Goal: Transaction & Acquisition: Subscribe to service/newsletter

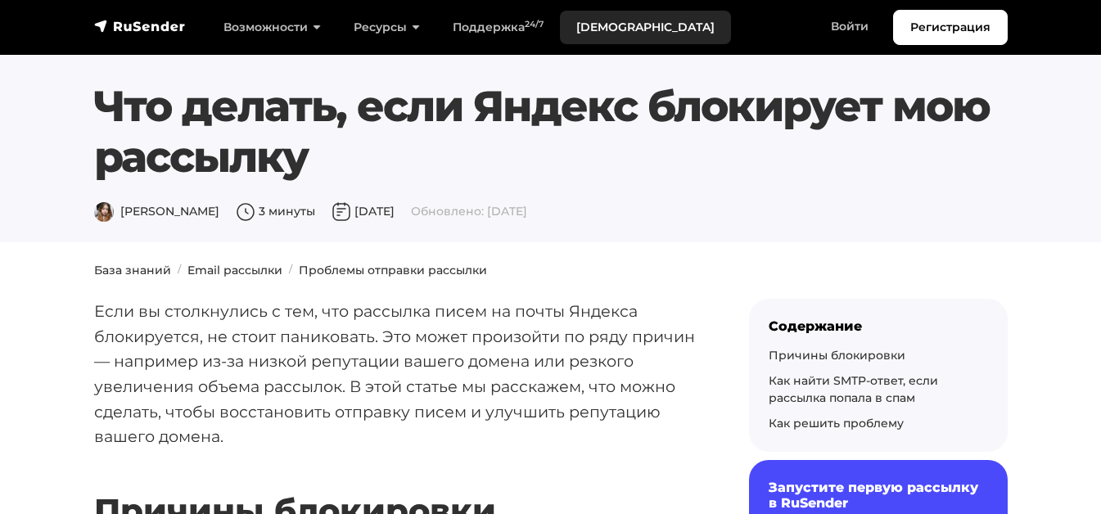
click at [607, 26] on link "[DEMOGRAPHIC_DATA]" at bounding box center [645, 28] width 171 height 34
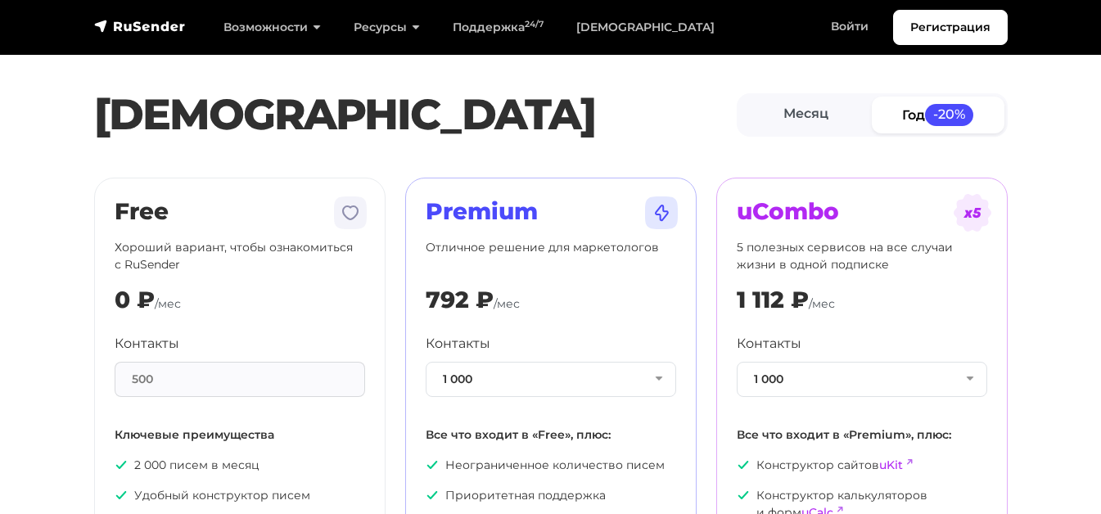
scroll to position [82, 0]
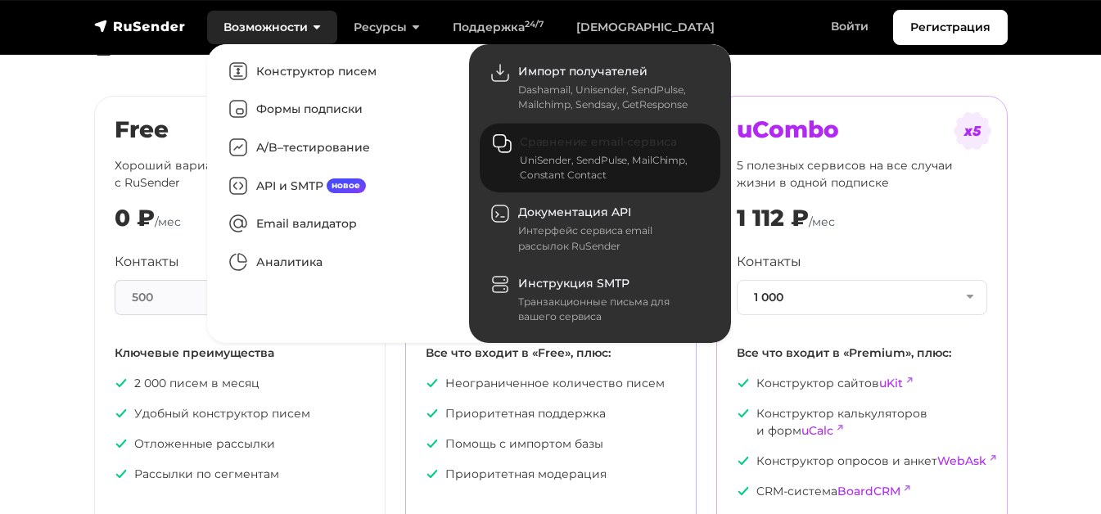
click at [569, 145] on span "Сравнение email-сервиса" at bounding box center [598, 142] width 157 height 15
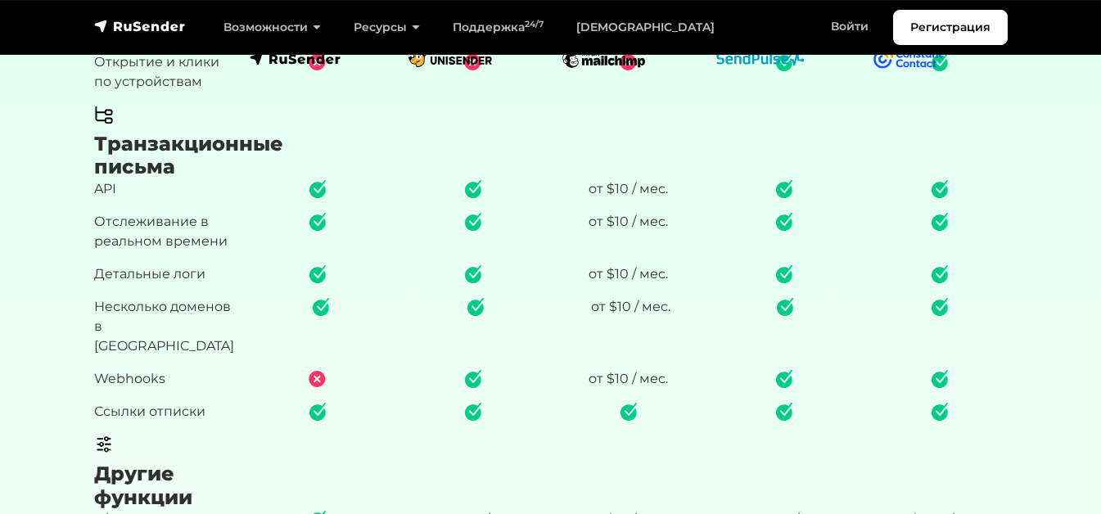
scroll to position [2456, 0]
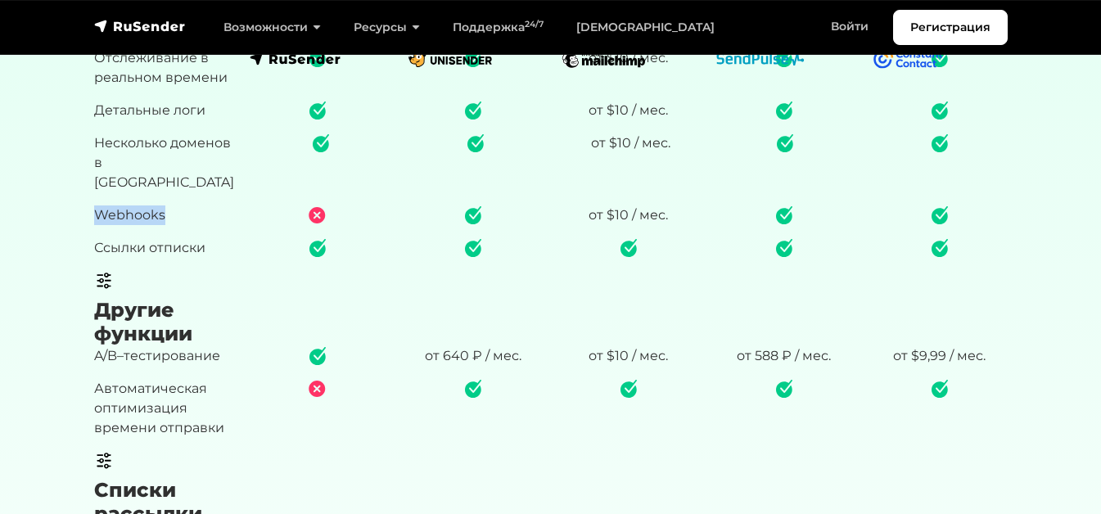
drag, startPoint x: 161, startPoint y: 157, endPoint x: 99, endPoint y: 160, distance: 62.3
click at [99, 205] on p "Webhooks" at bounding box center [162, 215] width 136 height 20
copy p "Webhooks"
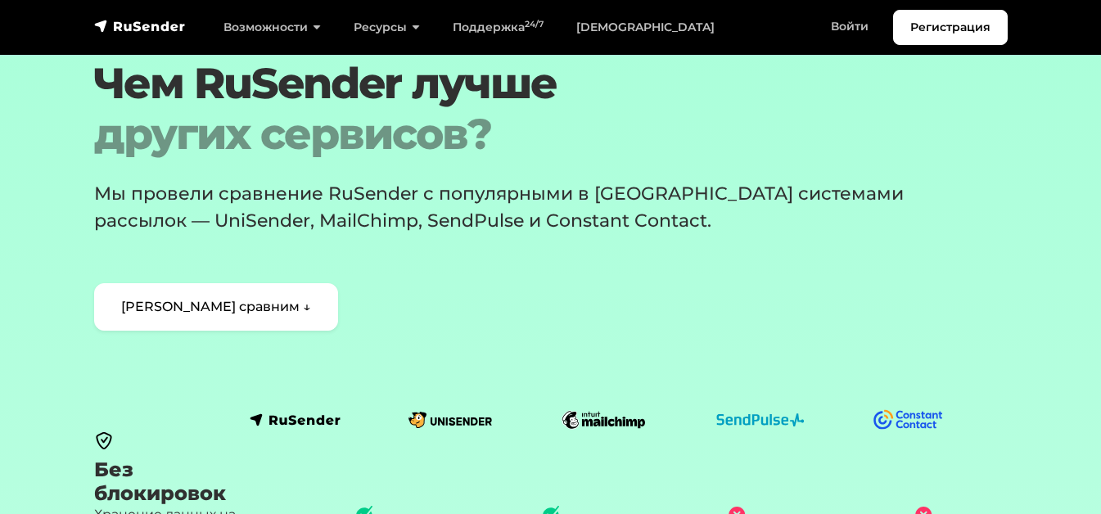
scroll to position [0, 0]
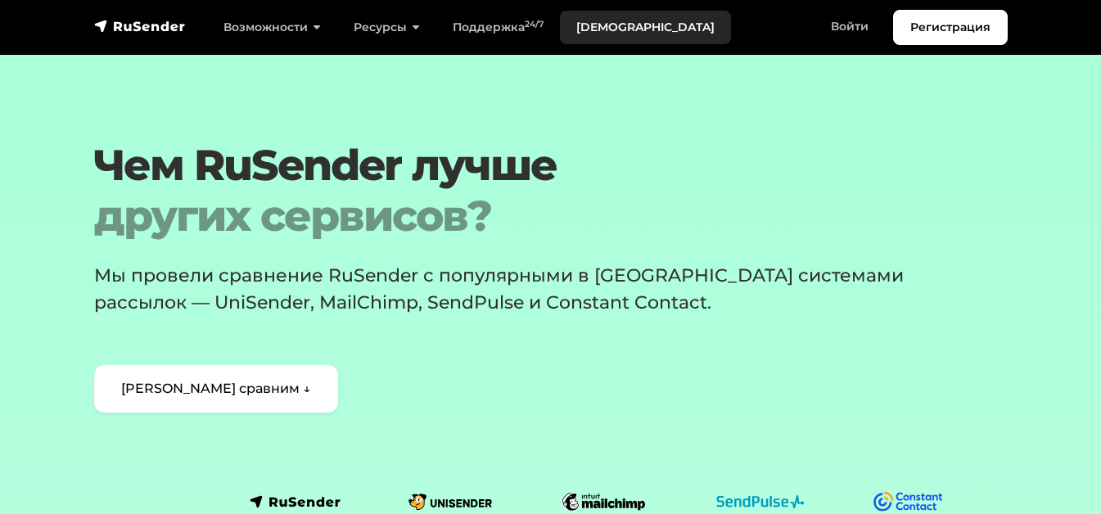
click at [605, 31] on link "[DEMOGRAPHIC_DATA]" at bounding box center [645, 28] width 171 height 34
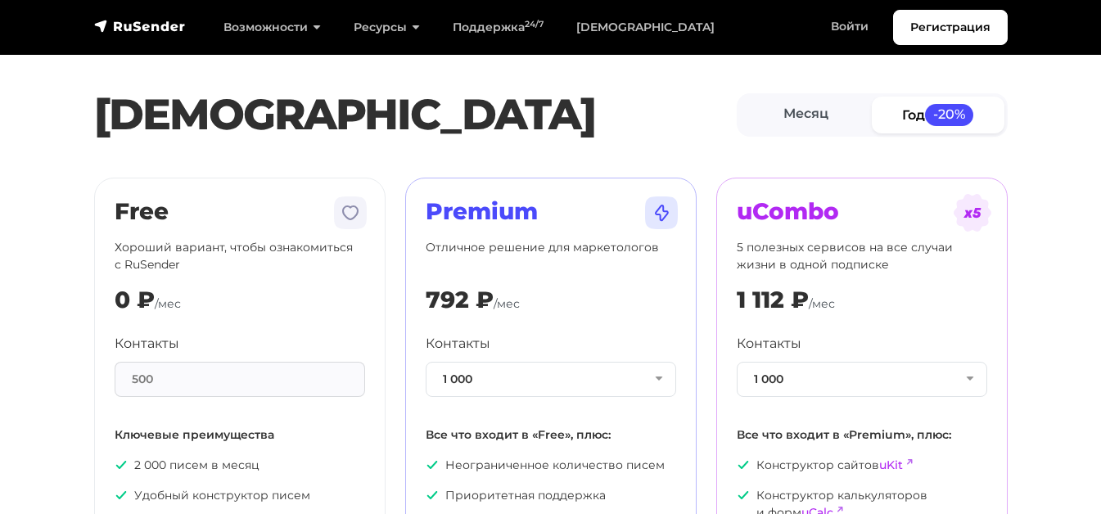
scroll to position [164, 0]
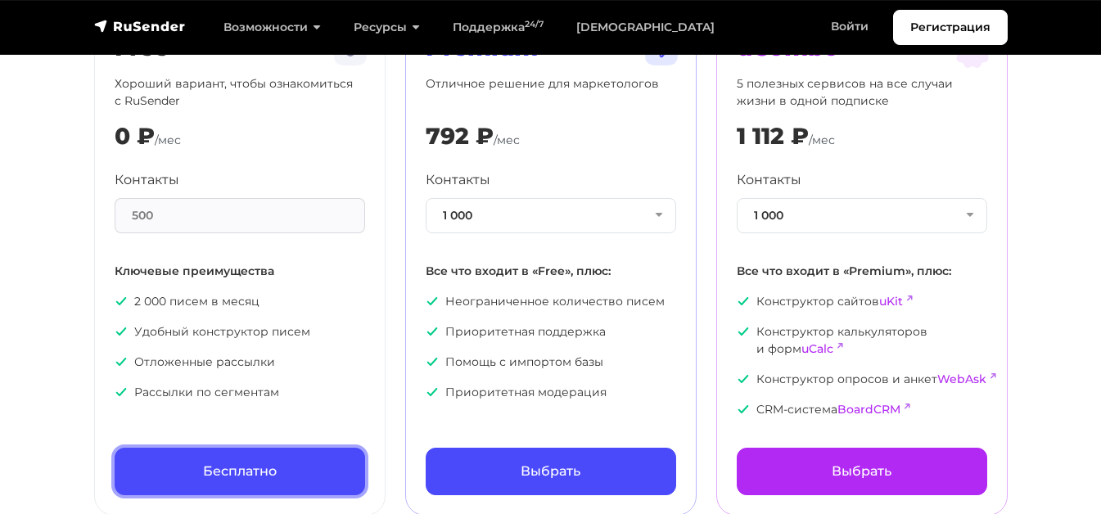
click at [218, 467] on link "Бесплатно" at bounding box center [240, 471] width 251 height 47
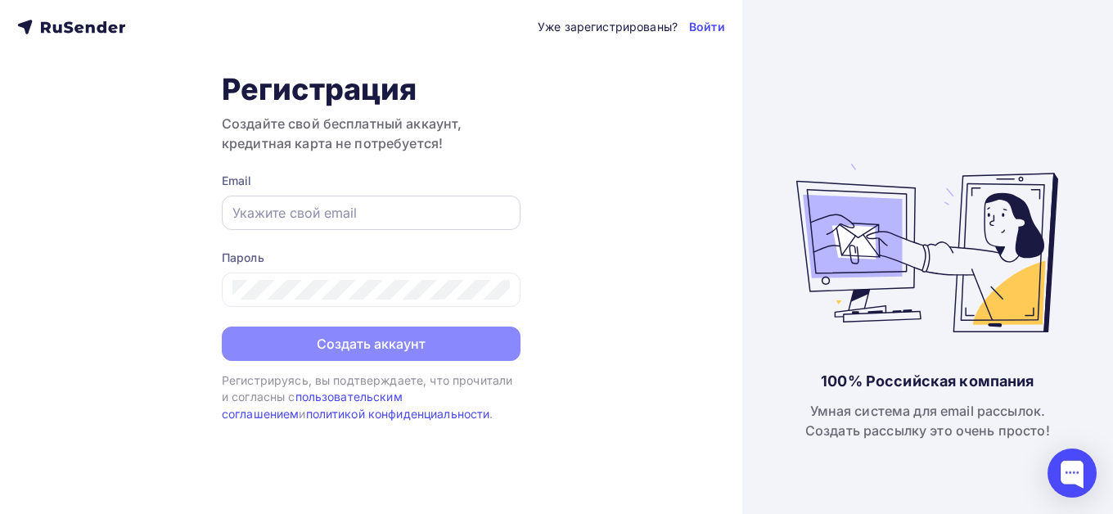
click at [324, 213] on input "text" at bounding box center [371, 213] width 278 height 20
type input "[EMAIL_ADDRESS][DOMAIN_NAME]"
click at [350, 300] on div at bounding box center [371, 290] width 299 height 34
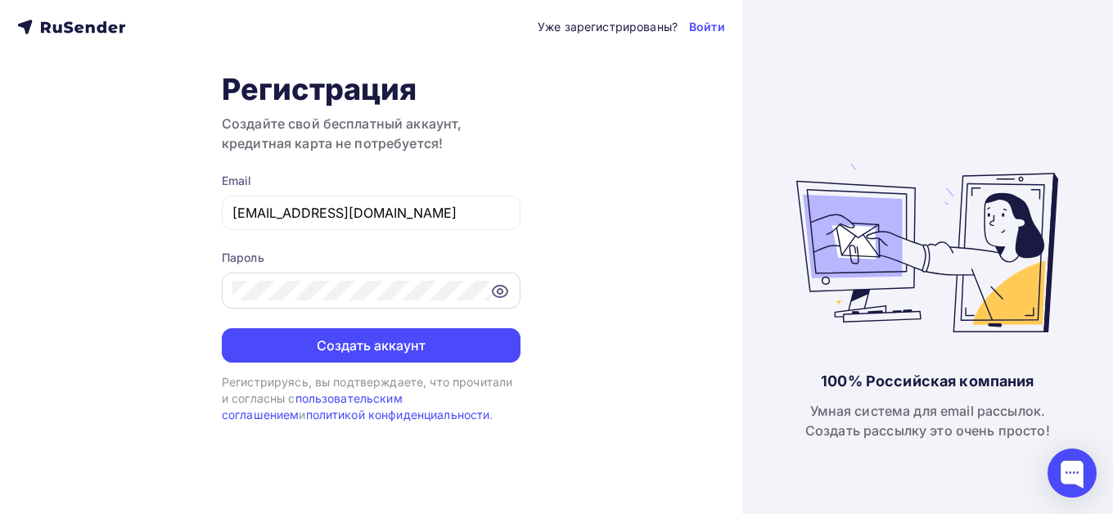
click at [503, 295] on icon at bounding box center [500, 292] width 20 height 20
click at [207, 294] on div "Уже зарегистрированы? Войти Регистрация Создайте свой бесплатный аккаунт, креди…" at bounding box center [371, 257] width 743 height 514
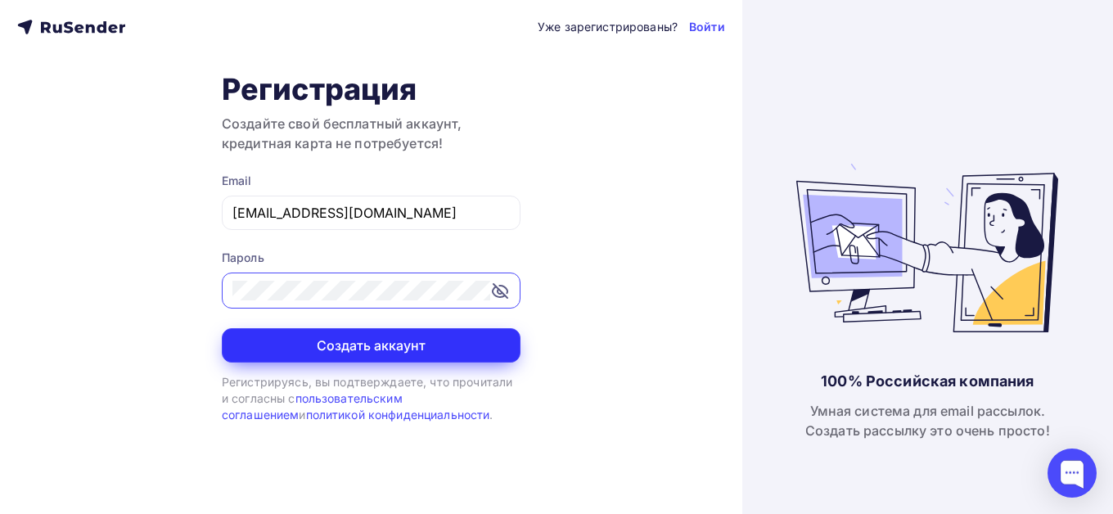
click at [360, 352] on button "Создать аккаунт" at bounding box center [371, 345] width 299 height 34
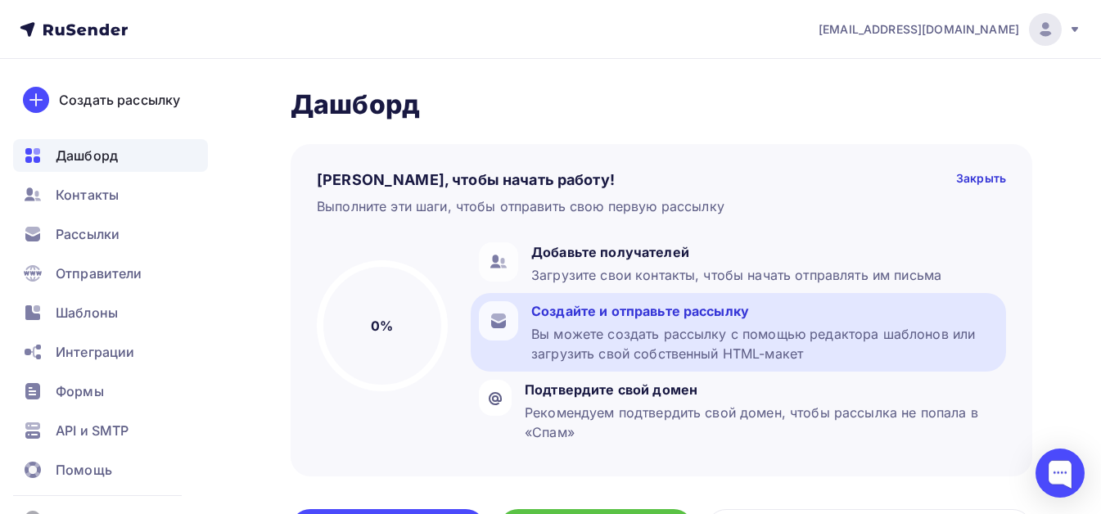
scroll to position [82, 0]
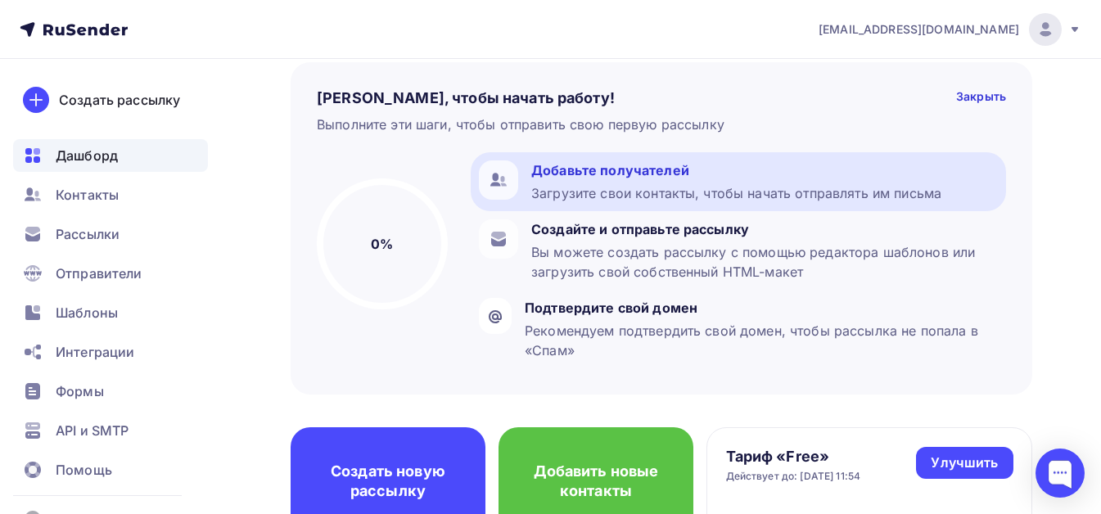
click at [603, 186] on div "Загрузите свои контакты, чтобы начать отправлять им письма" at bounding box center [736, 193] width 410 height 20
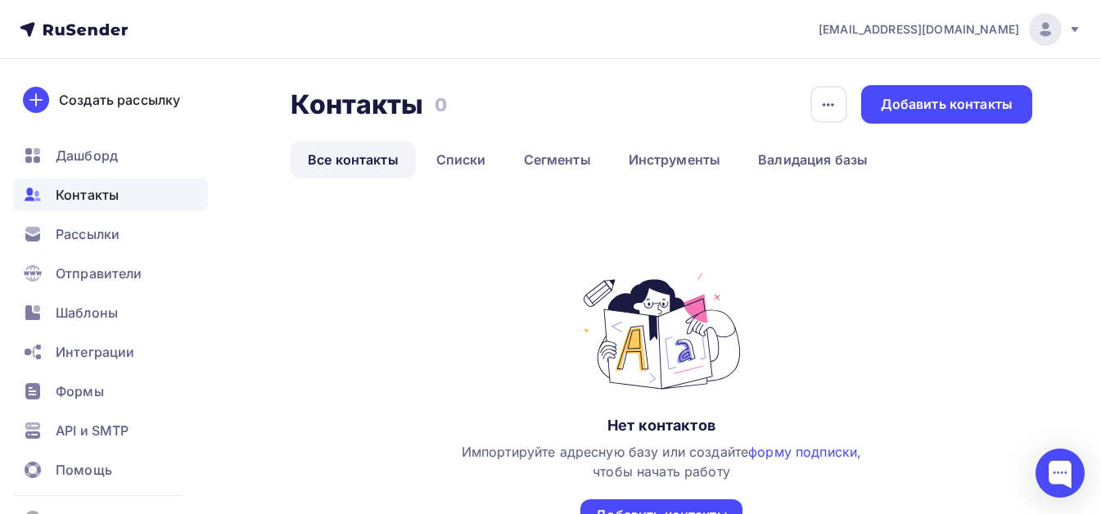
scroll to position [156, 0]
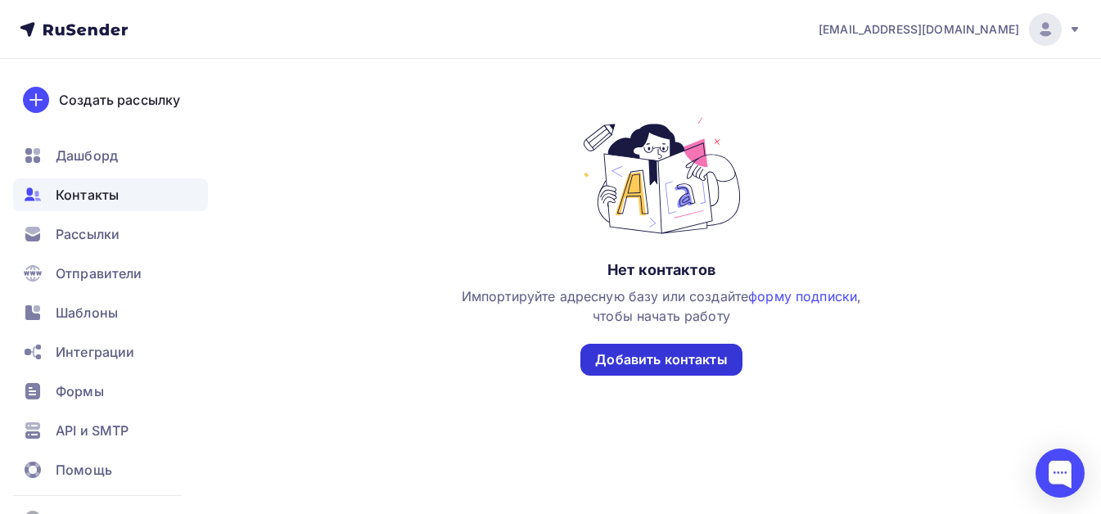
click at [625, 369] on div "Добавить контакты" at bounding box center [660, 360] width 161 height 32
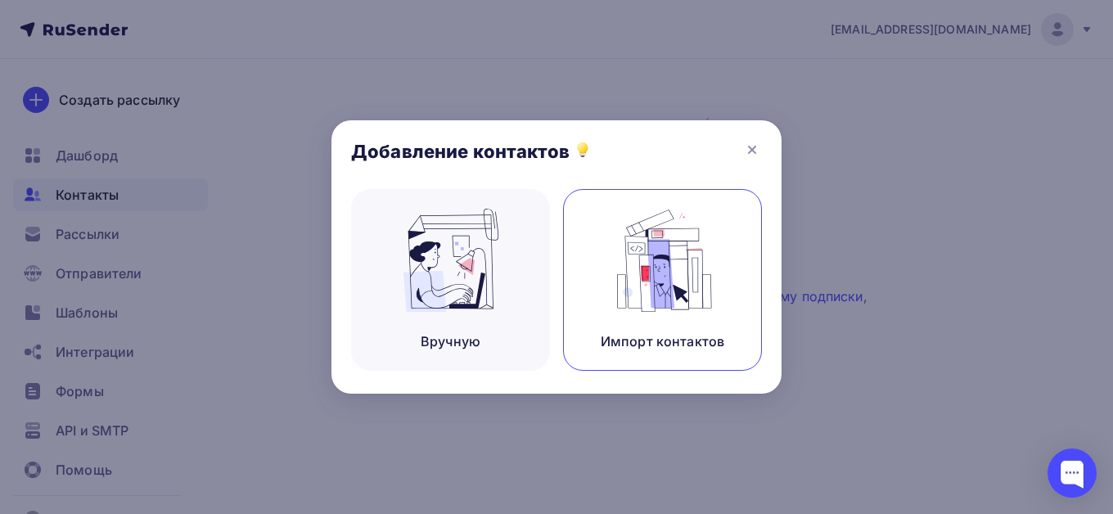
click at [654, 345] on div "Импорт контактов" at bounding box center [663, 342] width 124 height 20
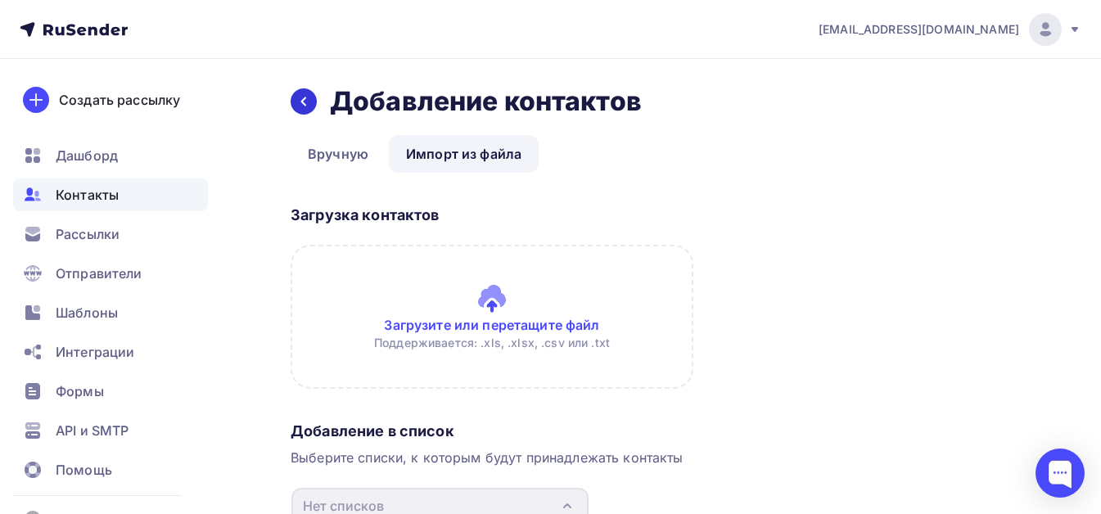
click at [300, 97] on icon at bounding box center [303, 101] width 13 height 13
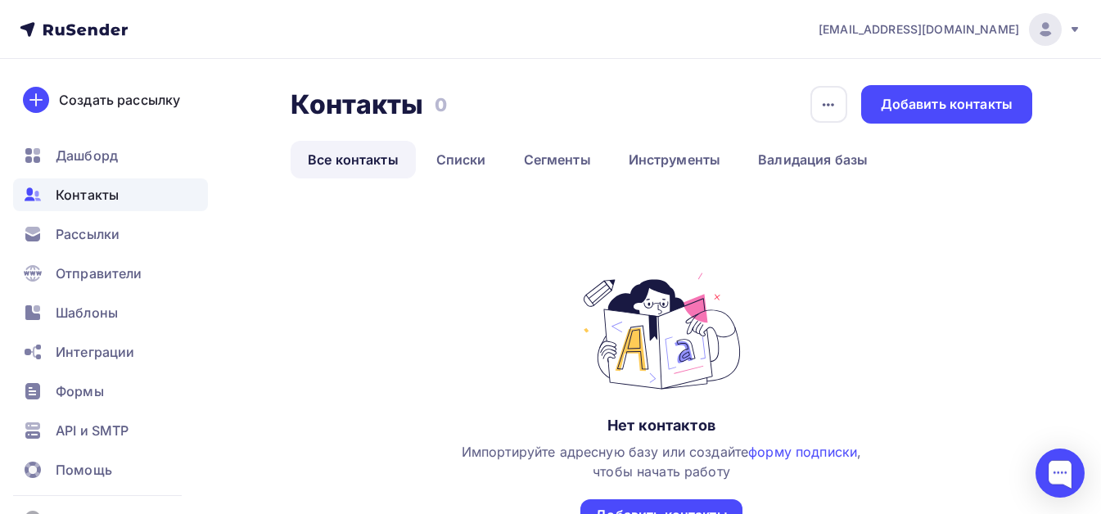
scroll to position [156, 0]
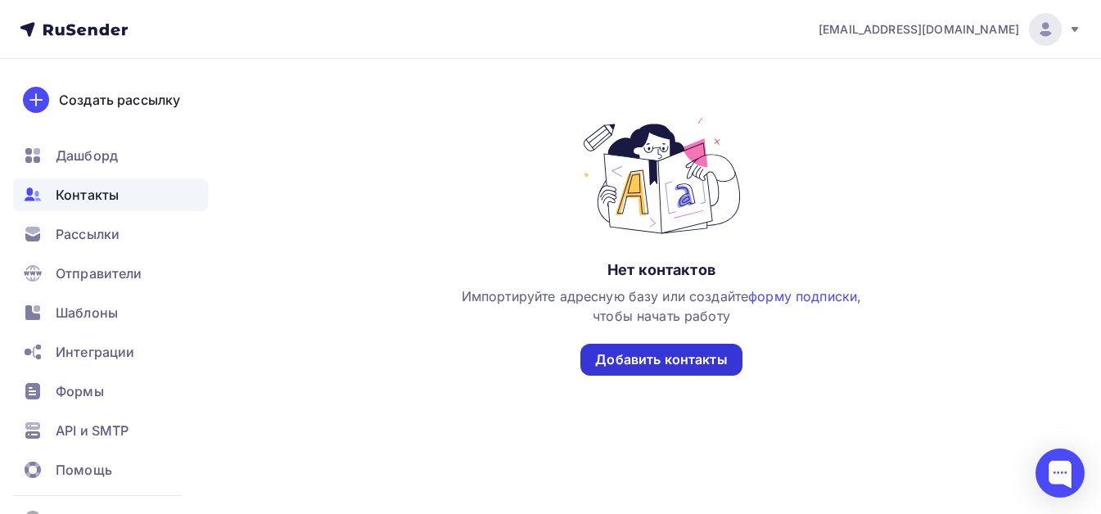
click at [639, 370] on div "Добавить контакты" at bounding box center [660, 360] width 161 height 32
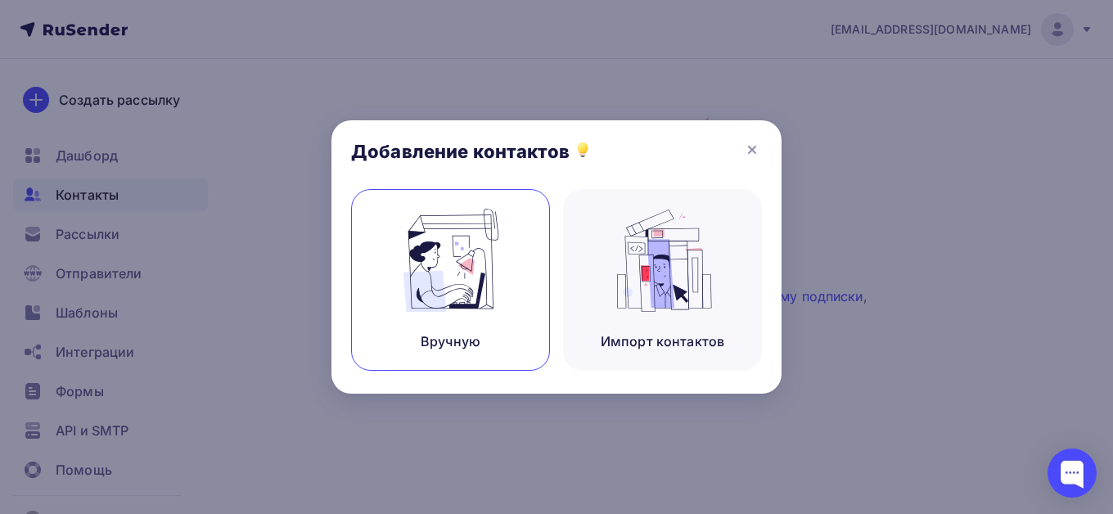
click at [441, 347] on div "Вручную" at bounding box center [451, 342] width 60 height 20
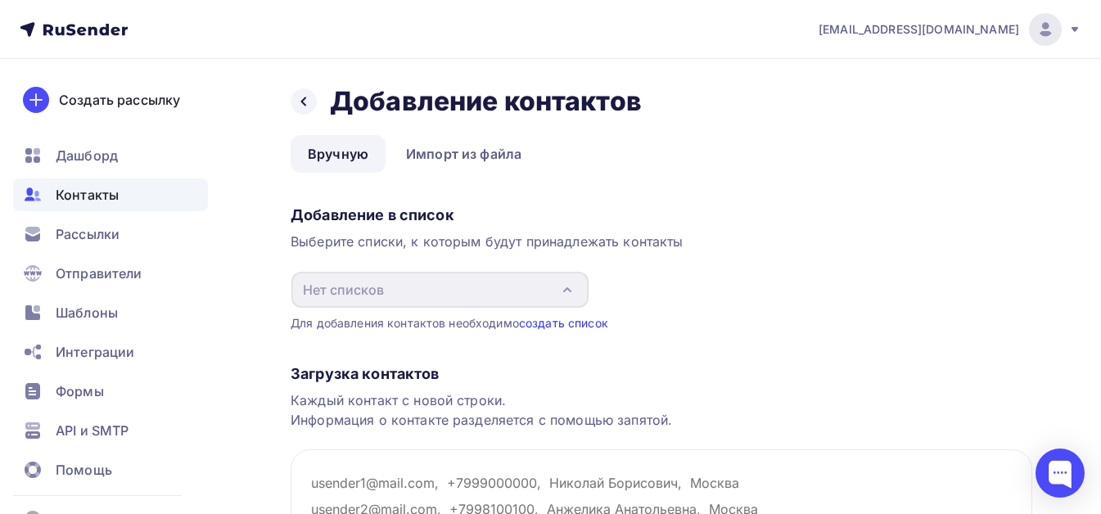
click at [558, 327] on link "создать список" at bounding box center [563, 323] width 89 height 14
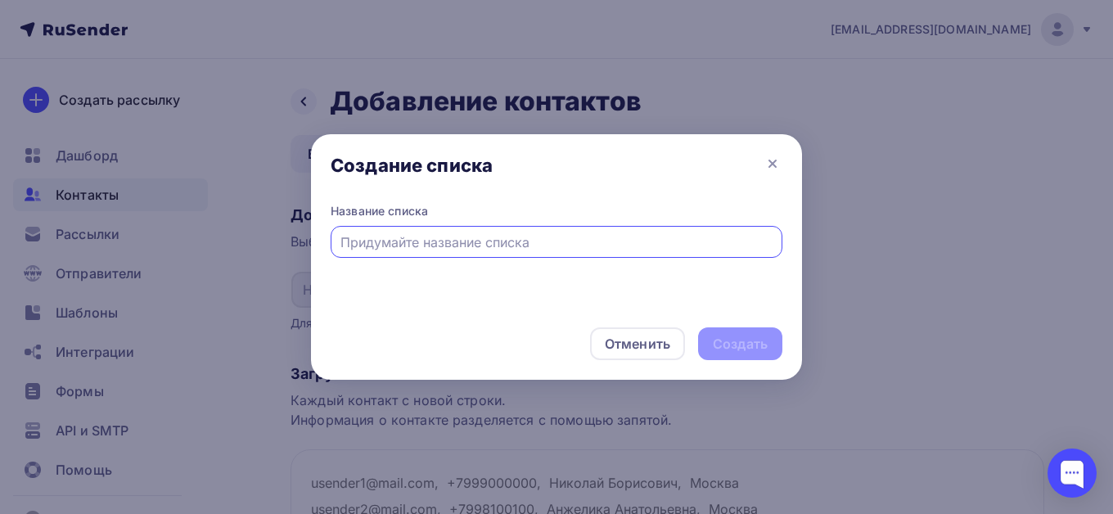
click at [494, 246] on input "text" at bounding box center [557, 242] width 433 height 20
click at [409, 245] on input "text" at bounding box center [557, 242] width 433 height 20
type input "1"
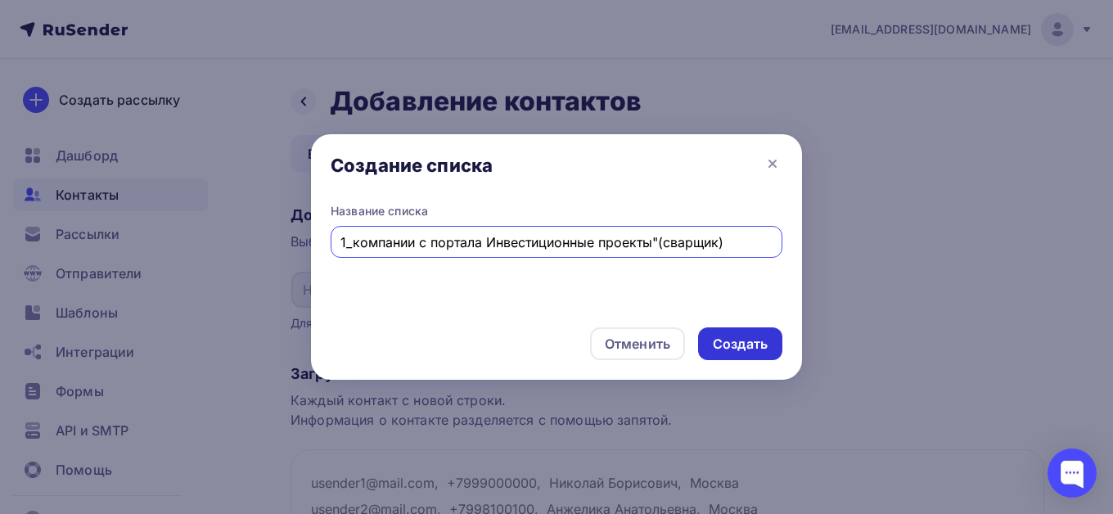
type input "1_компании с портала Инвестиционные проекты"(сварщик)"
drag, startPoint x: 725, startPoint y: 351, endPoint x: 712, endPoint y: 341, distance: 15.7
click at [725, 349] on div "Создать" at bounding box center [740, 344] width 55 height 19
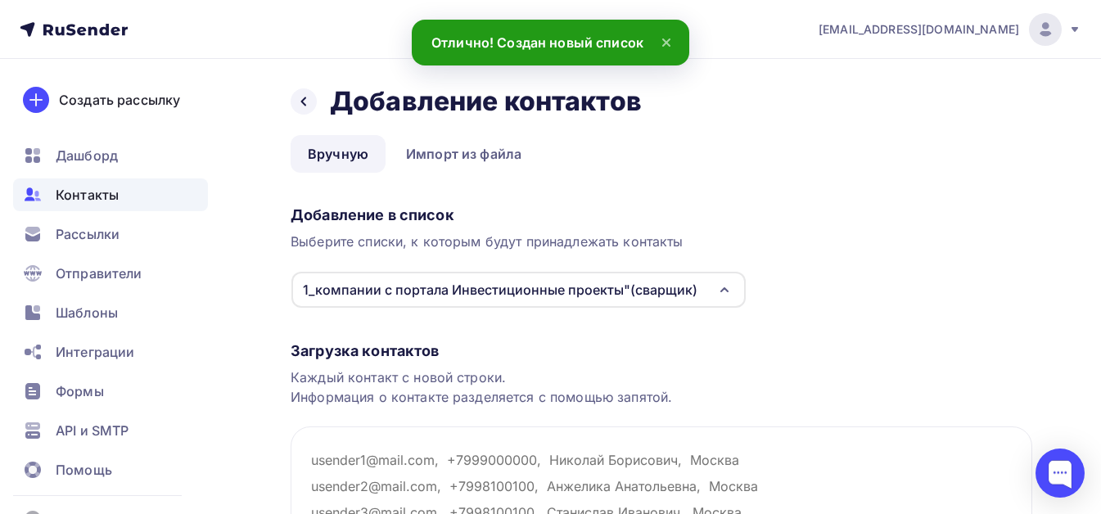
click at [346, 379] on div "Каждый контакт с новой строки. Информация о контакте разделяется с помощью запя…" at bounding box center [662, 387] width 742 height 39
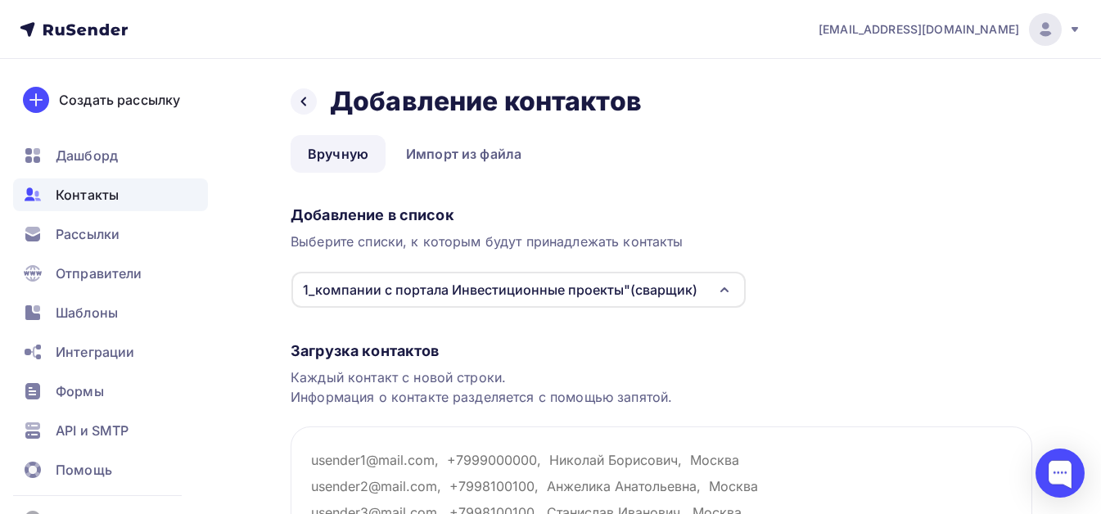
click at [896, 251] on div "Выберите списки, к которым будут принадлежать контакты" at bounding box center [662, 242] width 742 height 20
click at [473, 156] on link "Импорт из файла" at bounding box center [464, 154] width 150 height 38
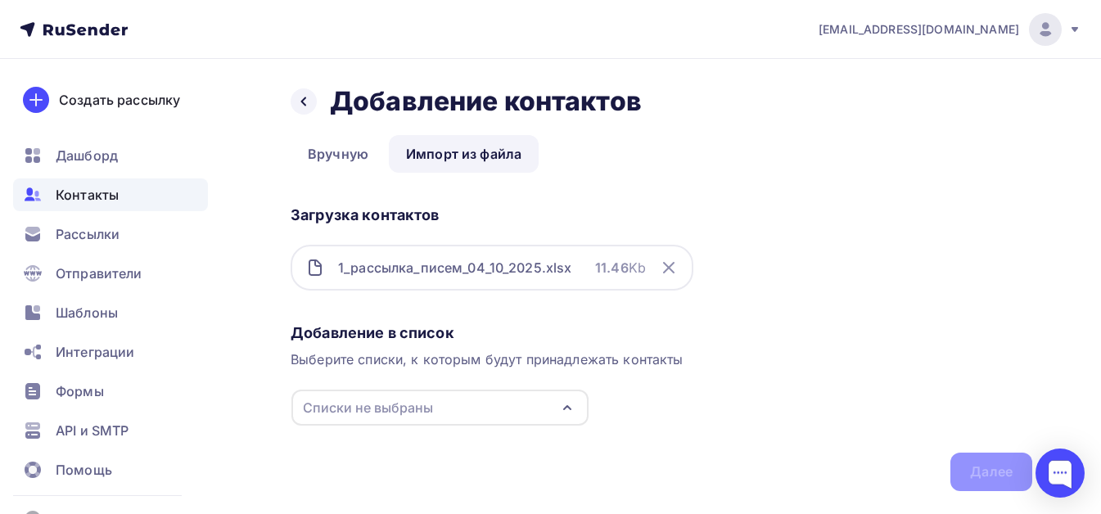
scroll to position [43, 0]
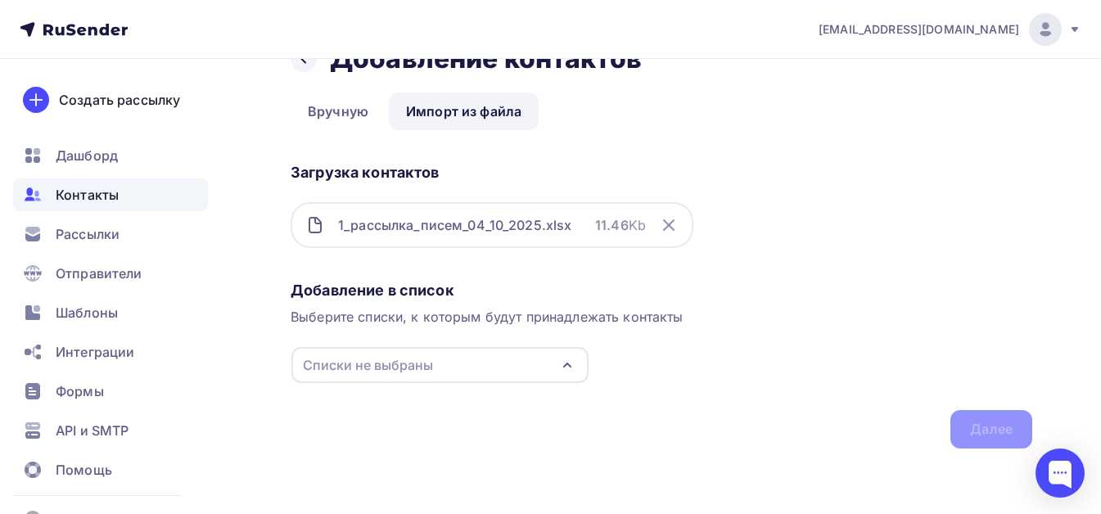
click at [563, 368] on icon "button" at bounding box center [568, 365] width 20 height 20
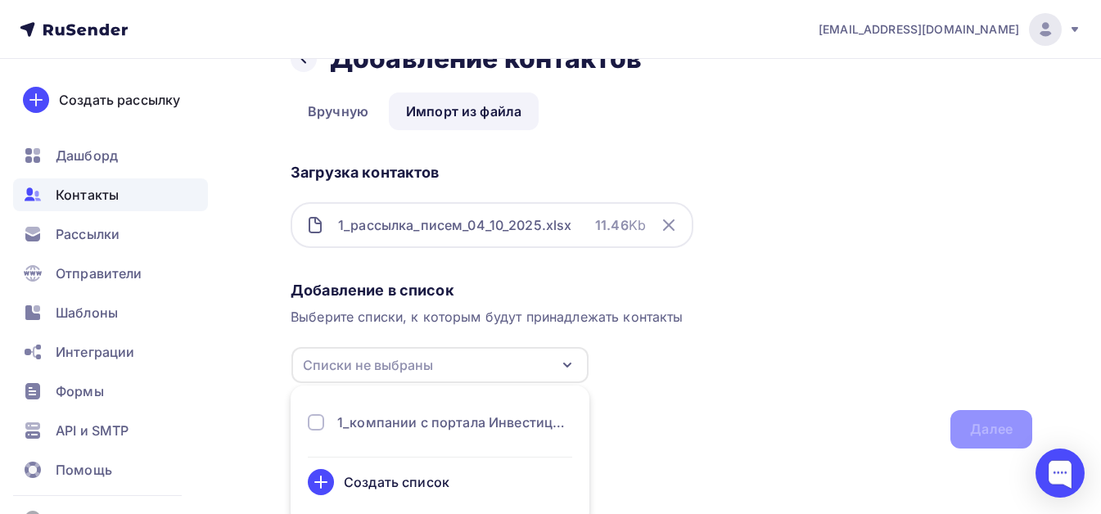
scroll to position [53, 0]
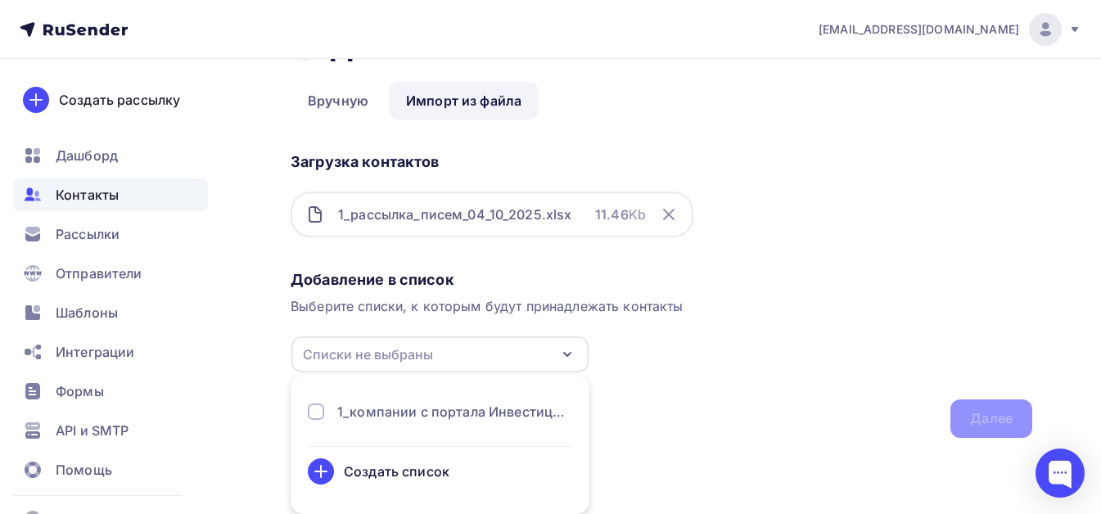
click at [313, 414] on div at bounding box center [316, 412] width 16 height 16
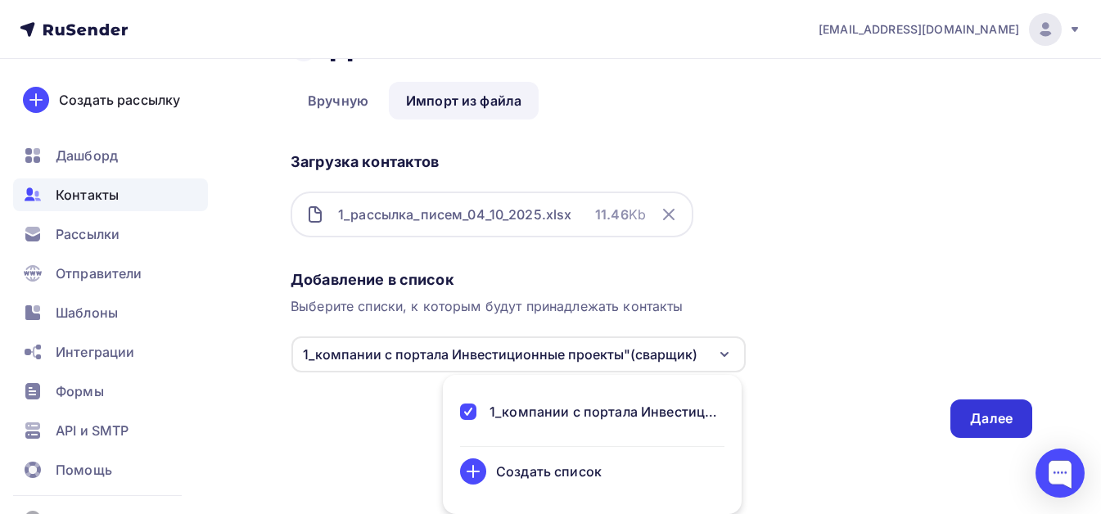
scroll to position [0, 0]
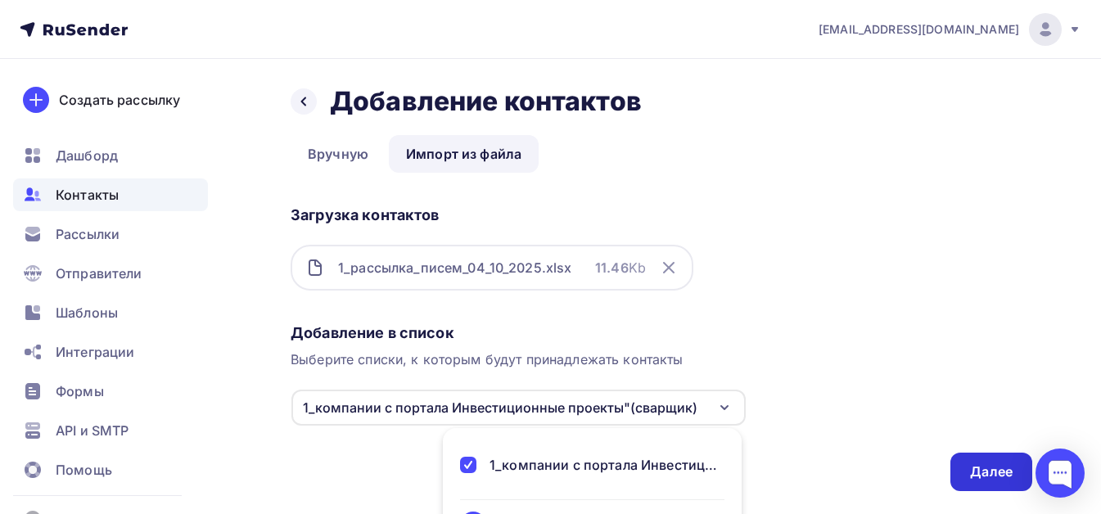
click at [991, 461] on div "Далее" at bounding box center [991, 472] width 82 height 38
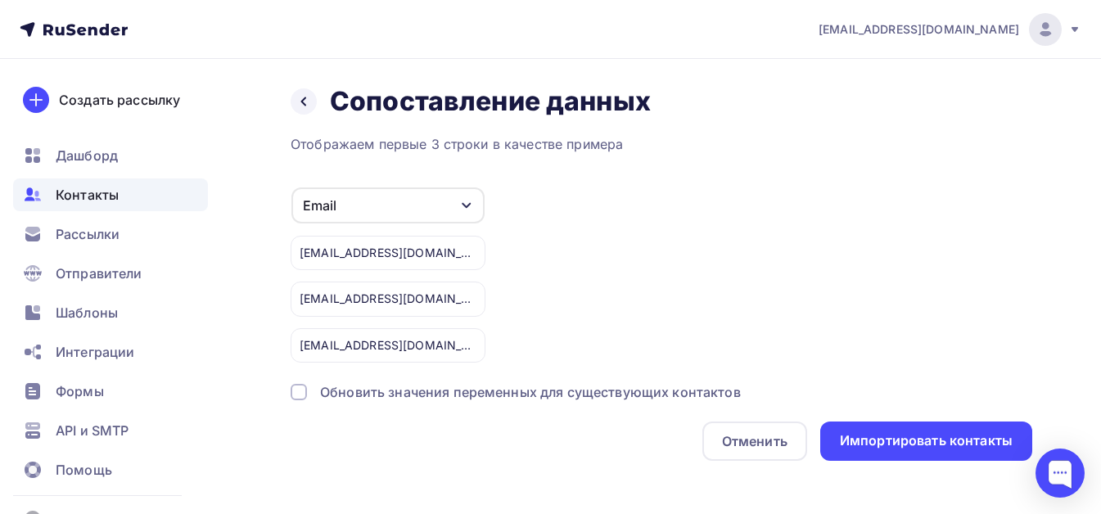
scroll to position [12, 0]
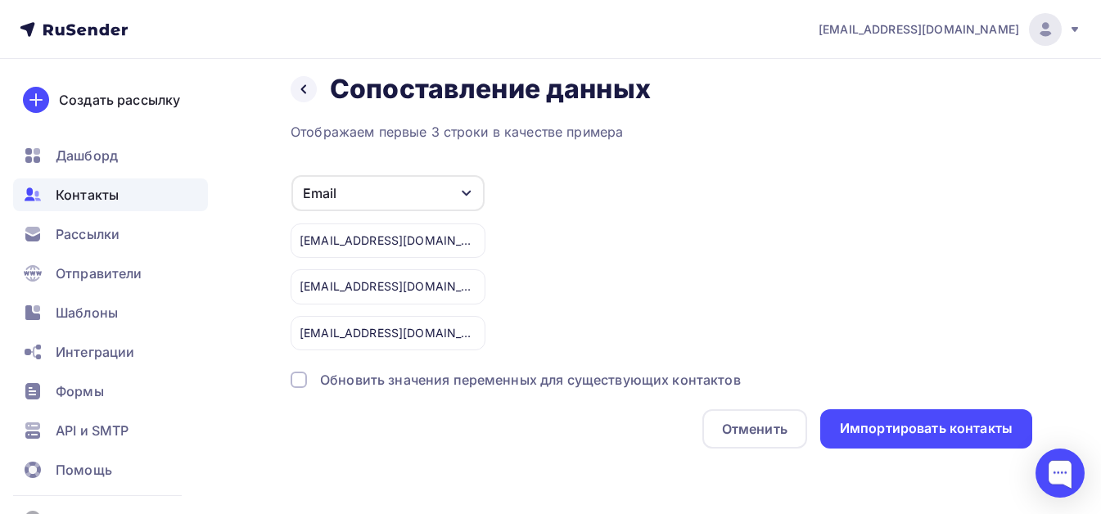
click at [297, 384] on div at bounding box center [299, 380] width 16 height 16
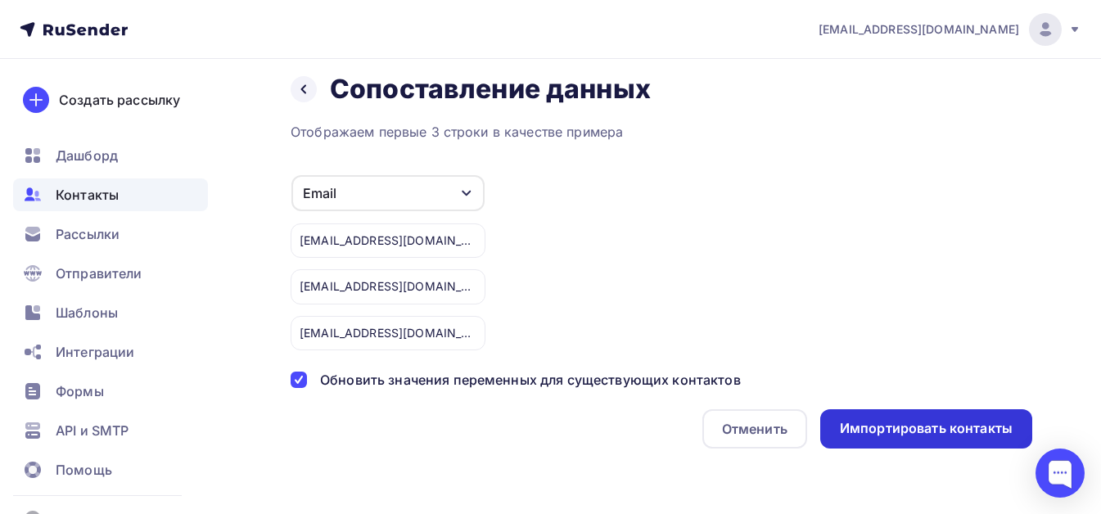
click at [940, 435] on div "Импортировать контакты" at bounding box center [926, 428] width 173 height 19
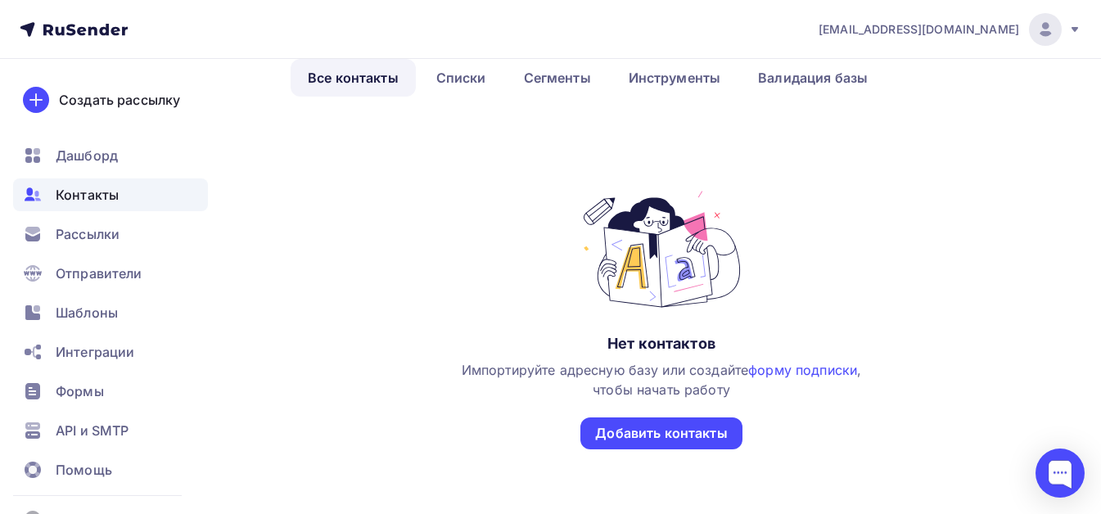
scroll to position [156, 0]
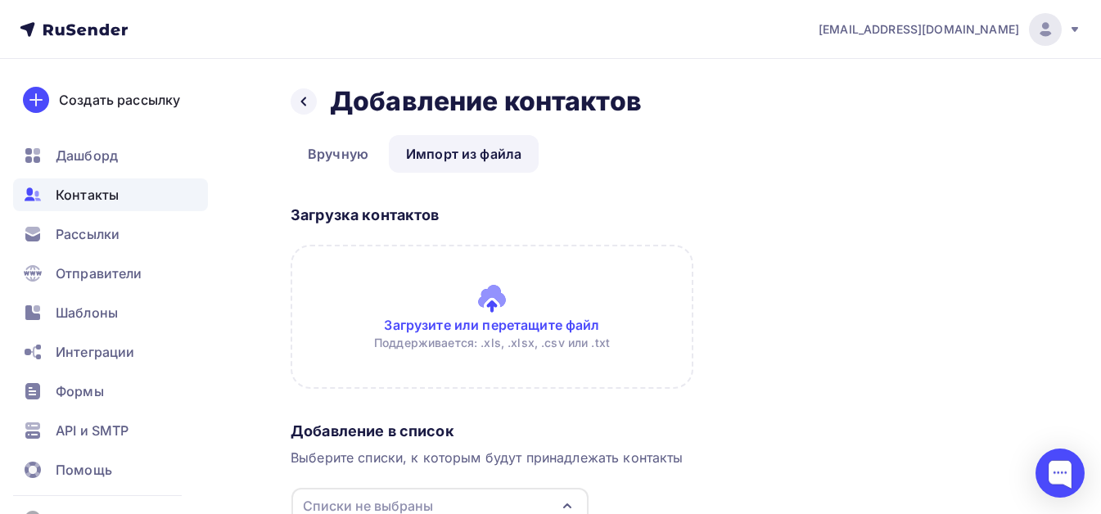
click at [459, 152] on link "Импорт из файла" at bounding box center [464, 154] width 150 height 38
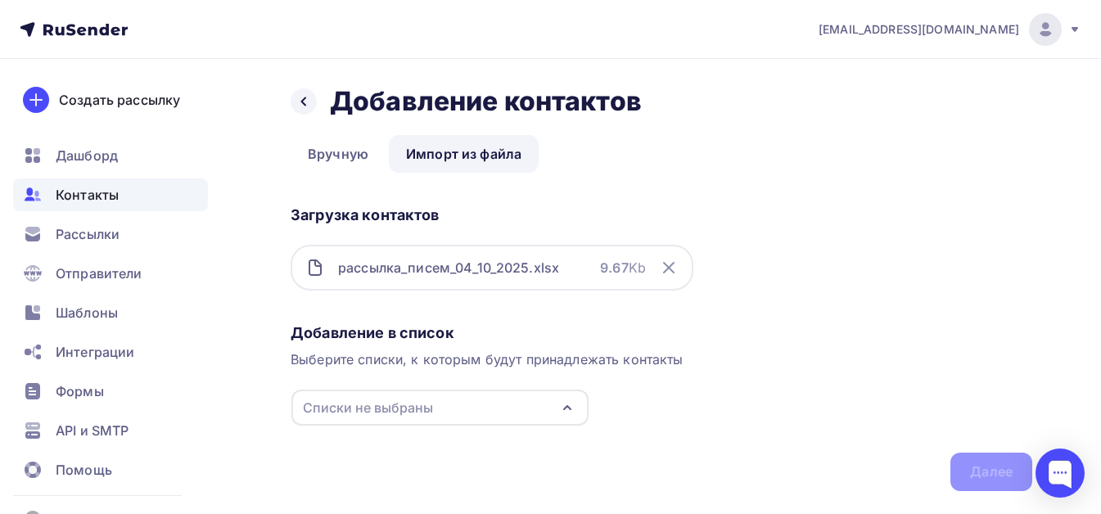
drag, startPoint x: 660, startPoint y: 346, endPoint x: 646, endPoint y: 367, distance: 24.7
click at [658, 346] on div "Добавление в список Выберите списки, к которым будут принадлежать контакты Спис…" at bounding box center [662, 404] width 742 height 174
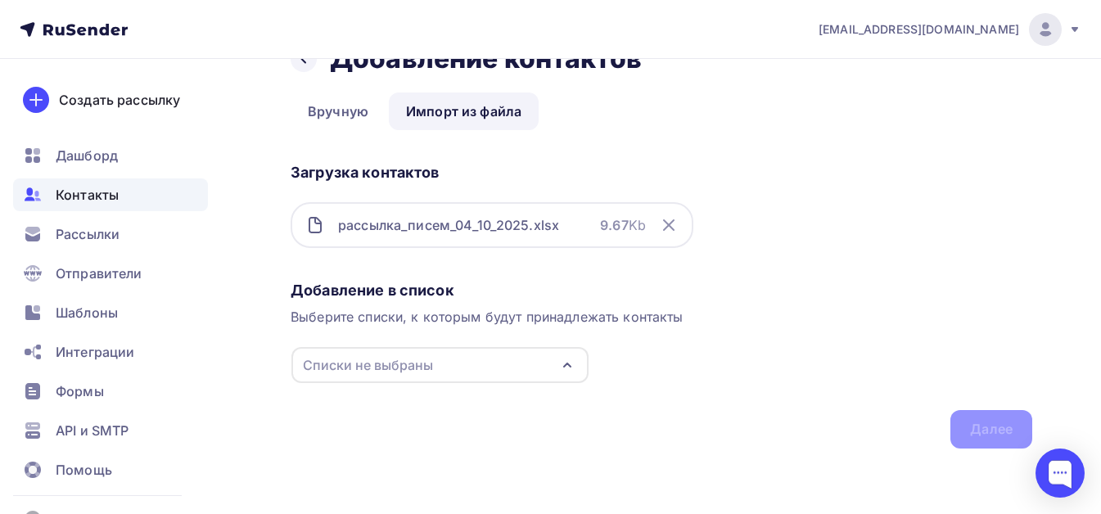
drag, startPoint x: 452, startPoint y: 223, endPoint x: 685, endPoint y: 251, distance: 234.9
click at [454, 223] on div "рассылка_писем_04_10_2025.xlsx" at bounding box center [448, 225] width 221 height 20
click at [571, 368] on icon "button" at bounding box center [568, 365] width 20 height 20
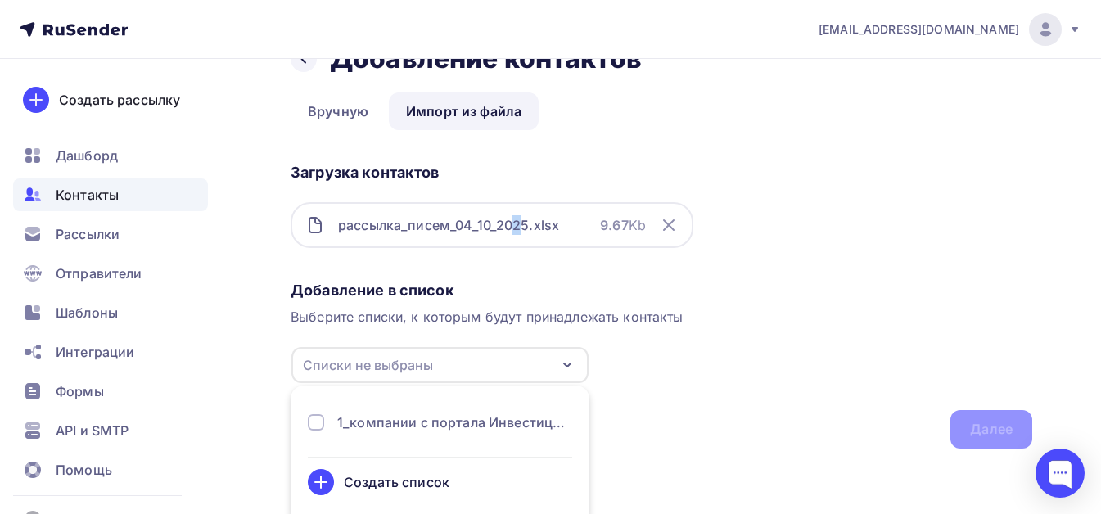
scroll to position [53, 0]
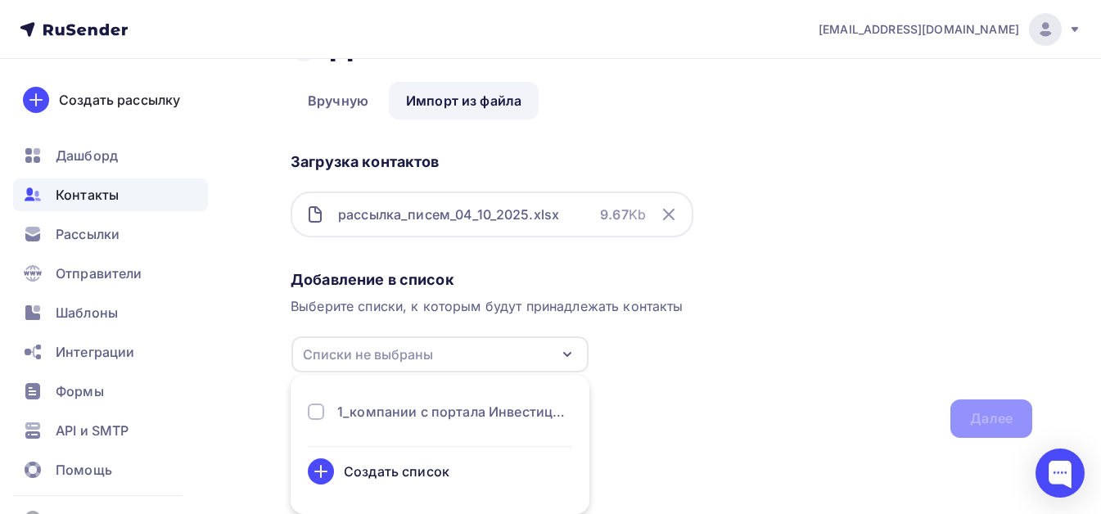
click at [320, 411] on div at bounding box center [316, 412] width 16 height 16
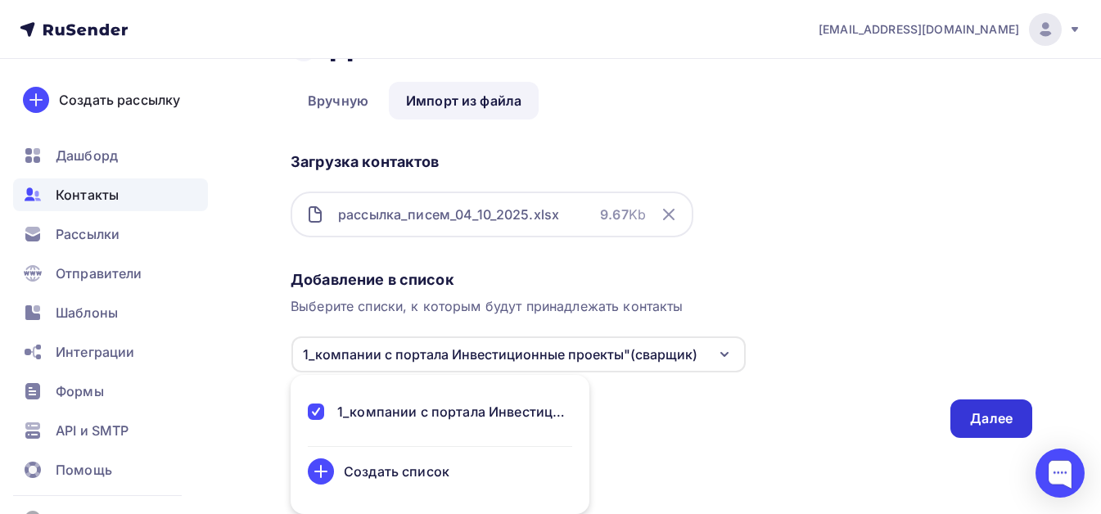
click at [995, 423] on div "Далее" at bounding box center [991, 418] width 43 height 19
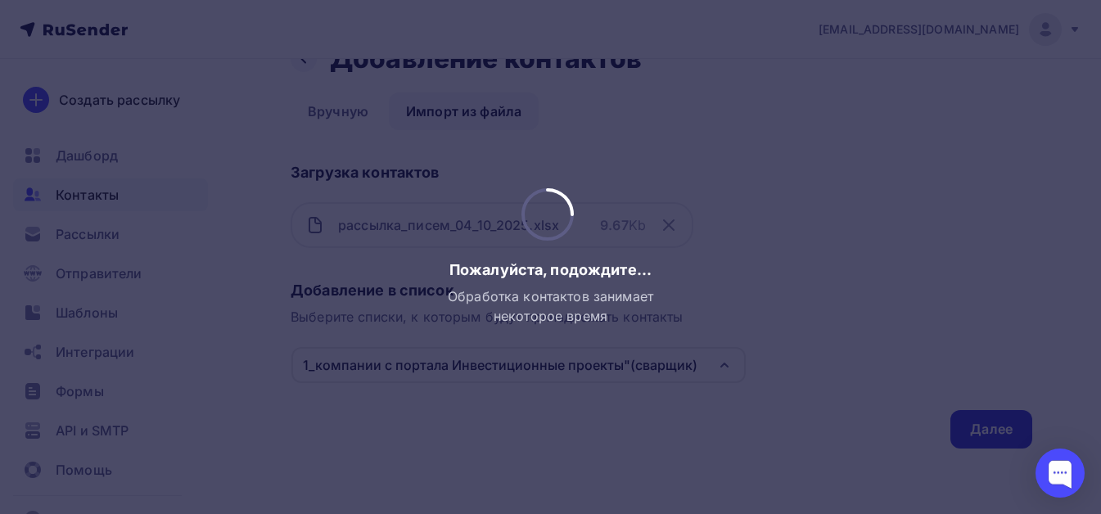
scroll to position [0, 0]
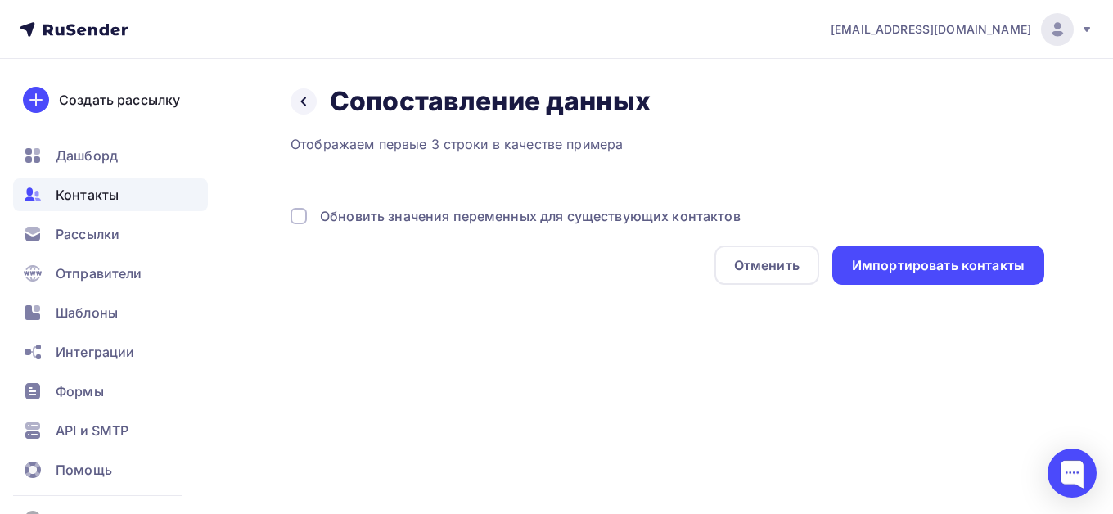
click at [297, 214] on div at bounding box center [299, 216] width 16 height 16
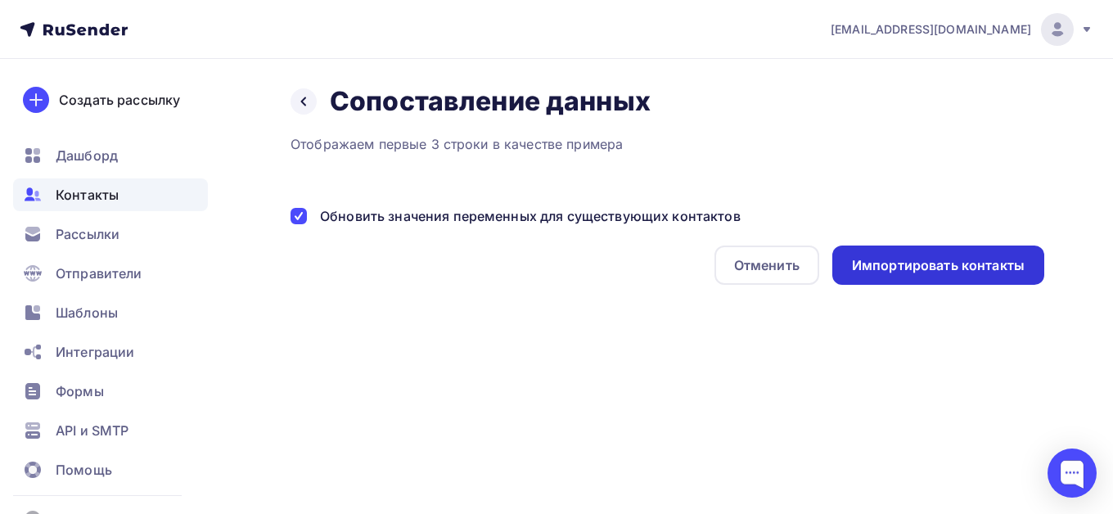
click at [909, 271] on div "Импортировать контакты" at bounding box center [938, 265] width 173 height 19
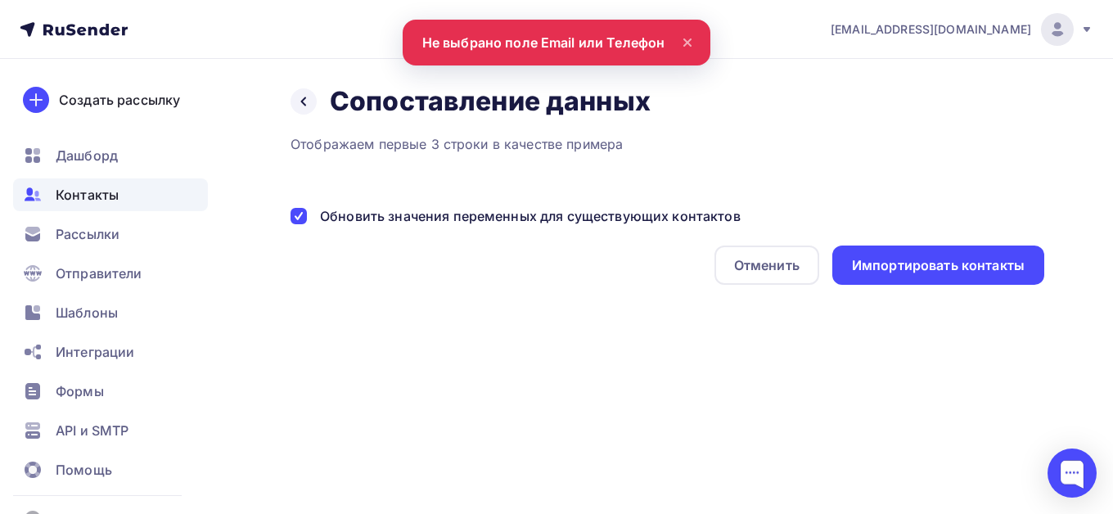
click at [546, 51] on nav "nal.74@yandex.ru Аккаунт Тарифы Выйти Создать рассылку Дашборд Контакты Рассылк…" at bounding box center [556, 29] width 1113 height 59
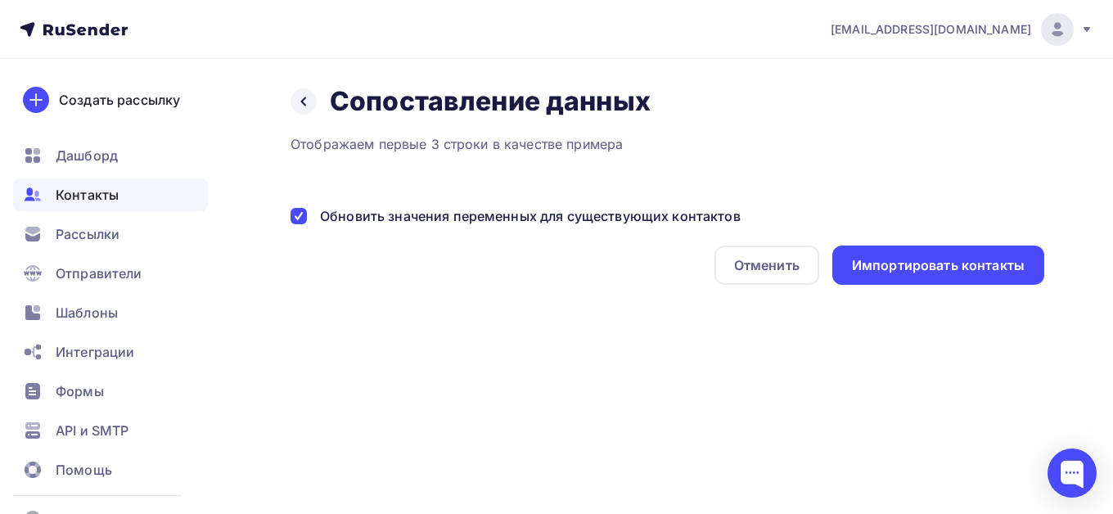
drag, startPoint x: 300, startPoint y: 210, endPoint x: 300, endPoint y: 219, distance: 9.0
click at [300, 215] on div at bounding box center [299, 216] width 16 height 16
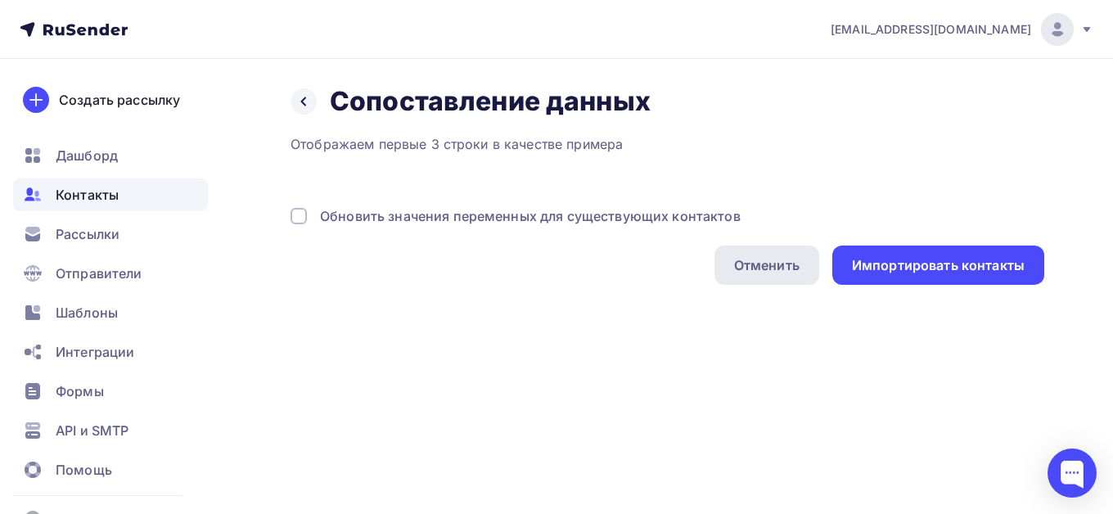
click at [784, 265] on div "Отменить" at bounding box center [766, 265] width 65 height 20
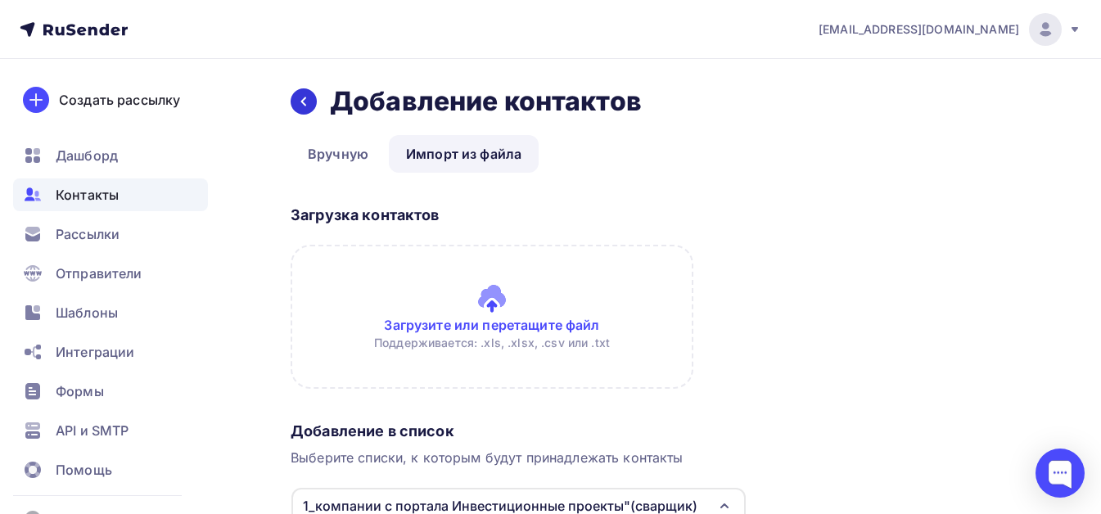
drag, startPoint x: 320, startPoint y: 105, endPoint x: 294, endPoint y: 106, distance: 26.2
click at [310, 106] on div "Назад Добавление контактов Добавление контактов" at bounding box center [662, 101] width 742 height 33
click at [300, 104] on icon at bounding box center [303, 101] width 13 height 13
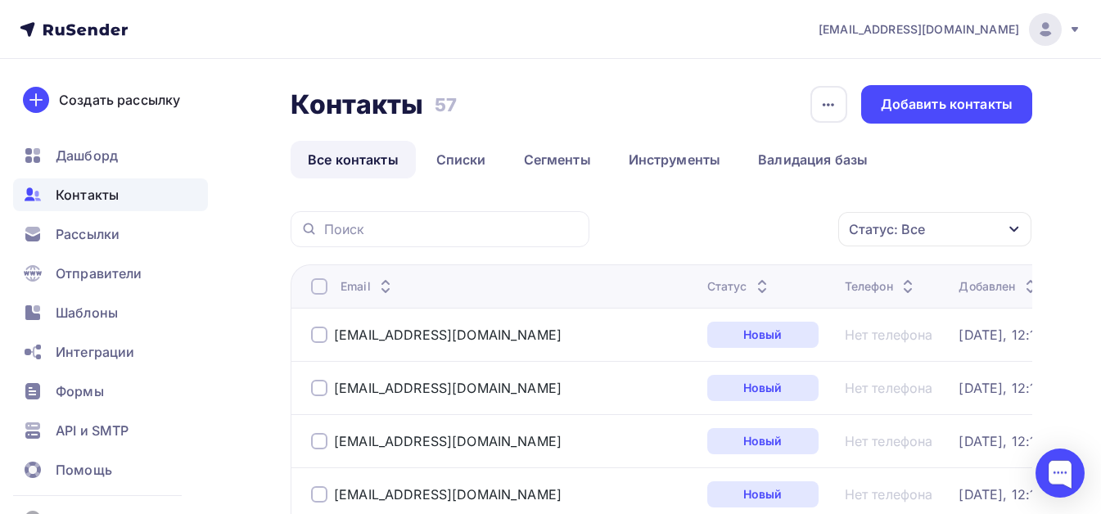
click at [312, 286] on div at bounding box center [319, 286] width 16 height 16
click at [829, 103] on icon "button" at bounding box center [828, 104] width 11 height 3
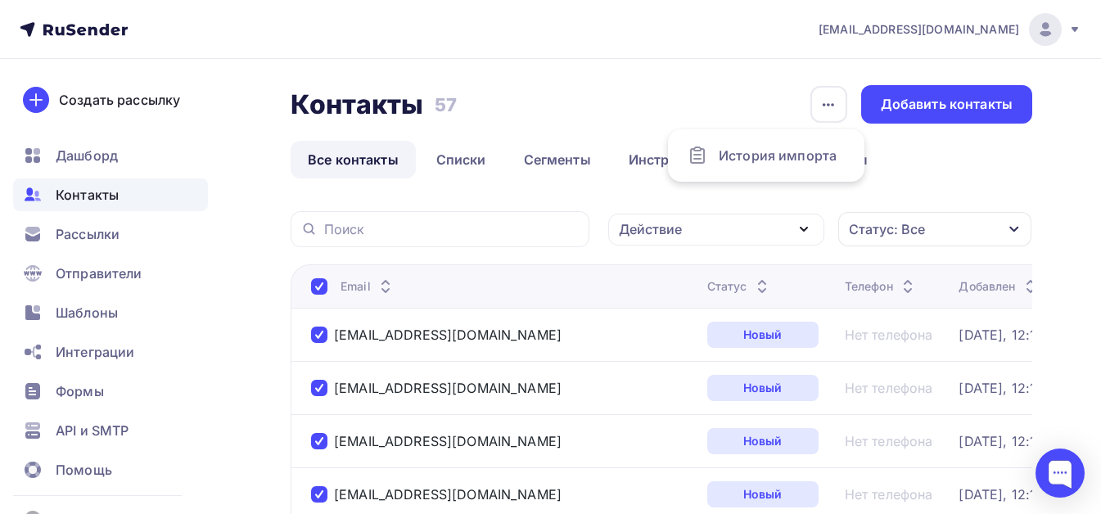
click at [635, 92] on div "Контакты Контакты 57 57 История импорта Добавить контакты" at bounding box center [662, 104] width 742 height 38
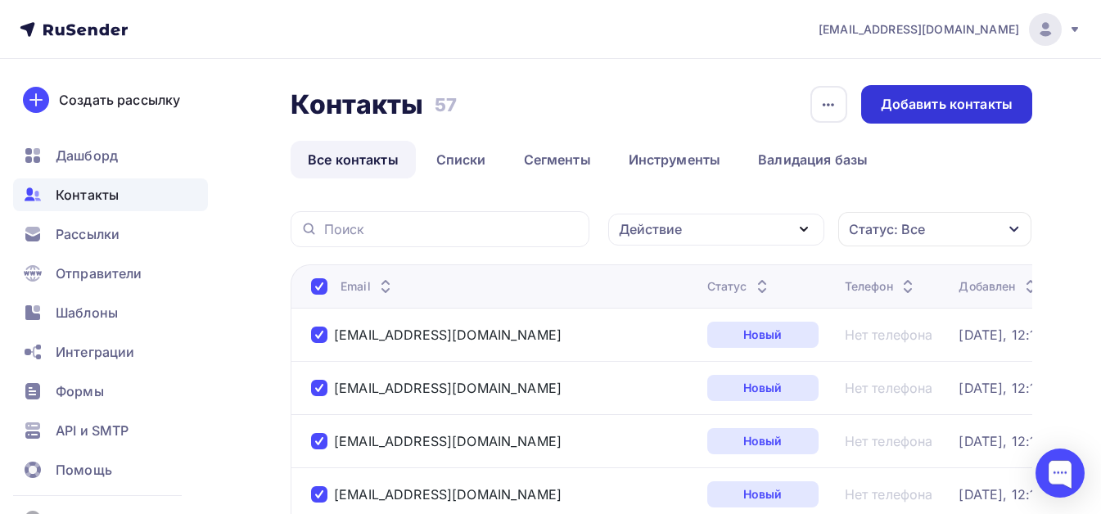
click at [954, 110] on div "Добавить контакты" at bounding box center [947, 104] width 132 height 19
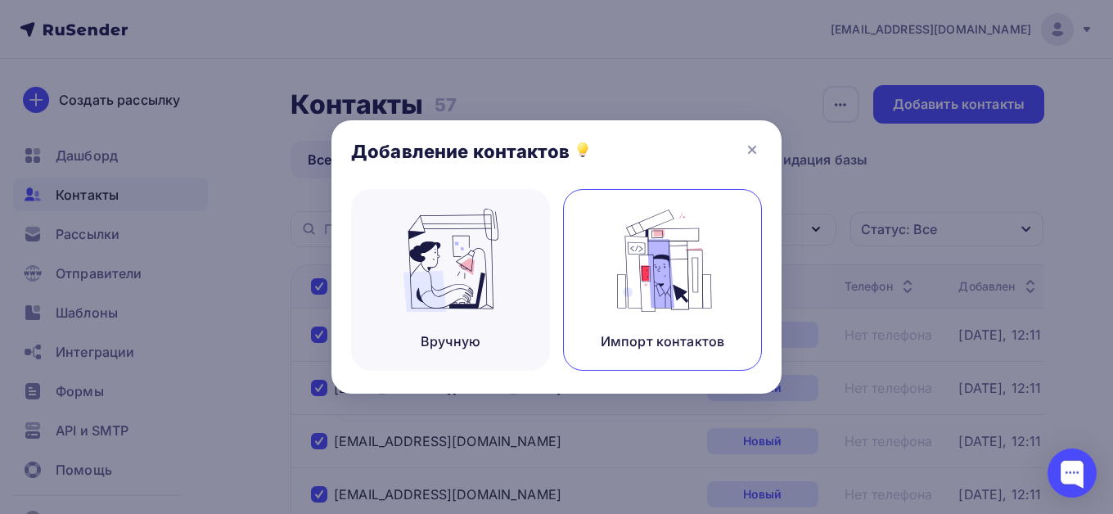
click at [673, 344] on div "Импорт контактов" at bounding box center [663, 342] width 124 height 20
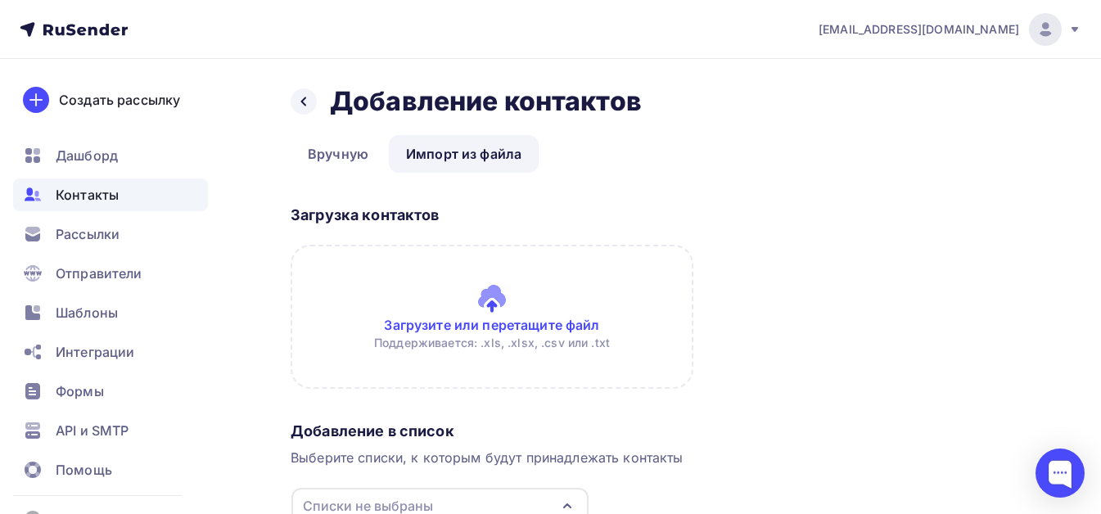
click at [470, 323] on input "file" at bounding box center [492, 317] width 403 height 144
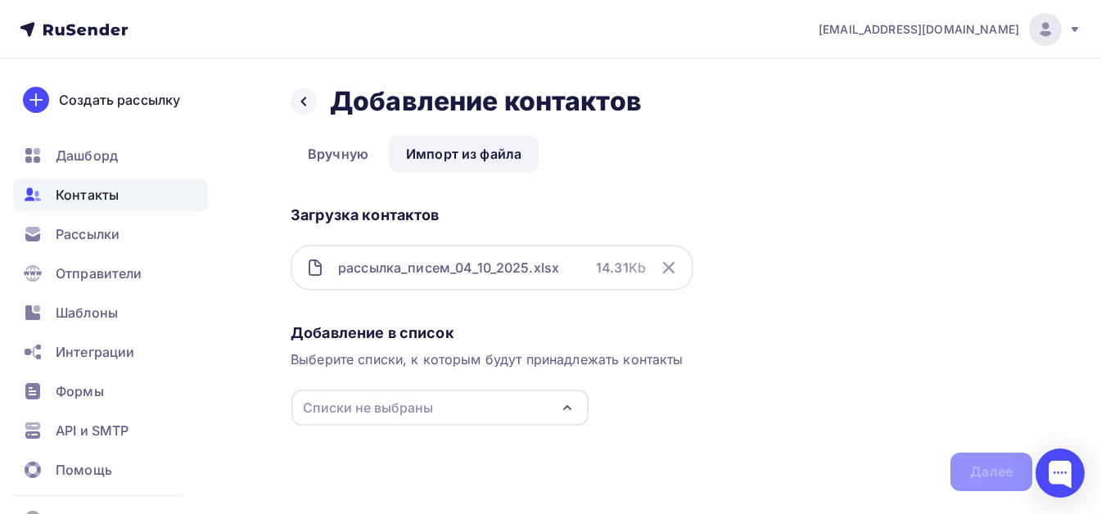
scroll to position [43, 0]
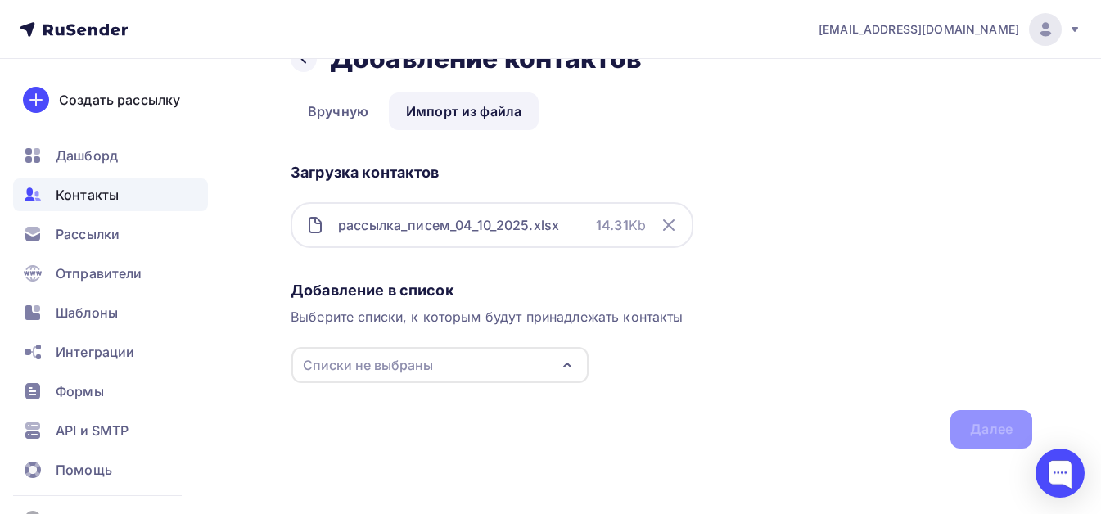
click at [369, 357] on div "Списки не выбраны" at bounding box center [368, 365] width 130 height 20
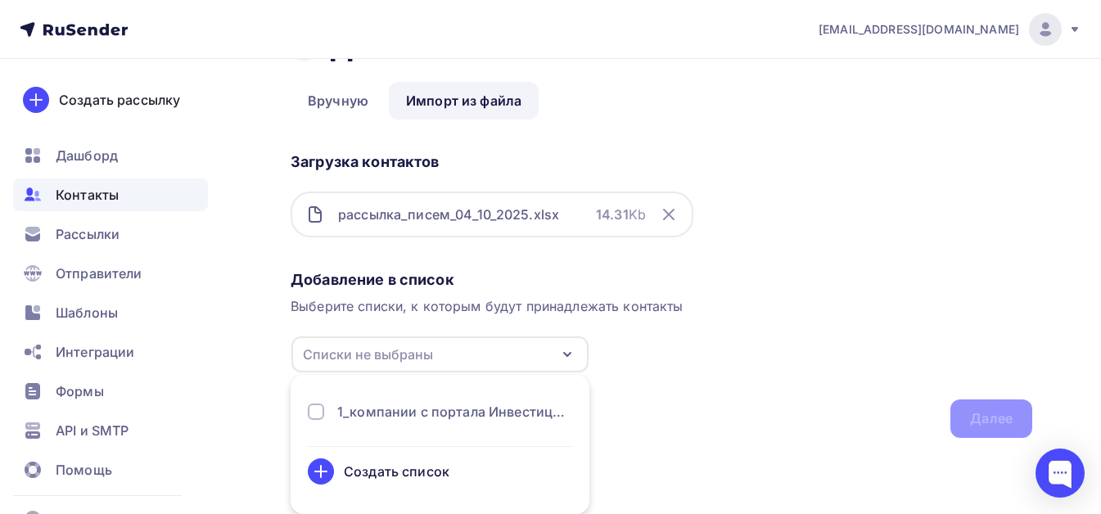
click at [311, 416] on div at bounding box center [316, 412] width 16 height 16
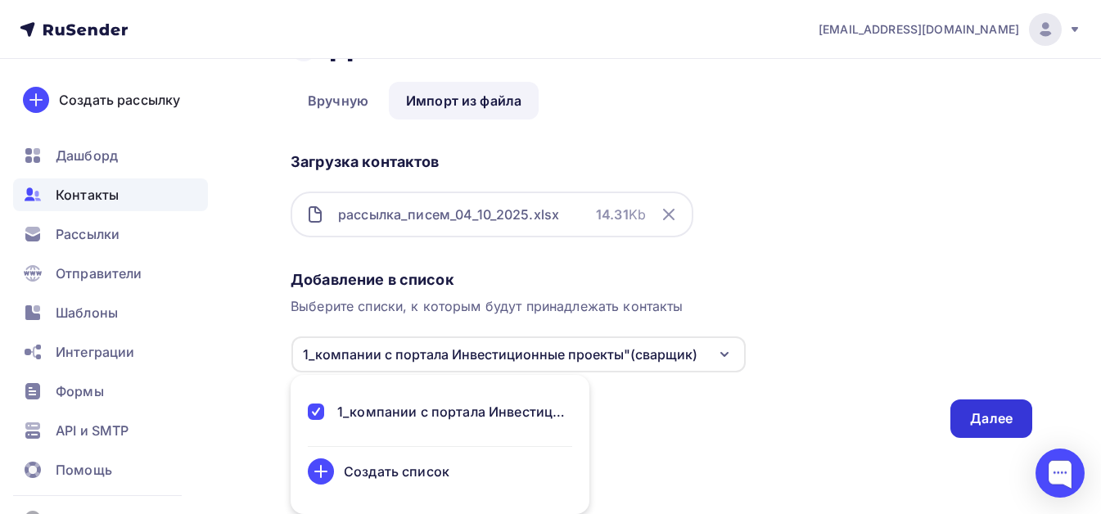
click at [998, 421] on div "Далее" at bounding box center [991, 418] width 43 height 19
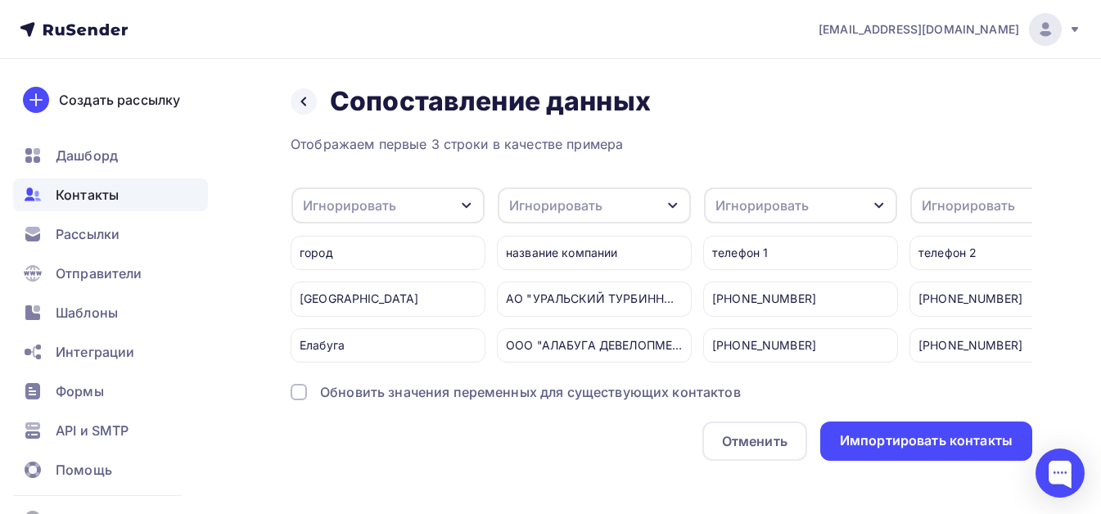
scroll to position [25, 0]
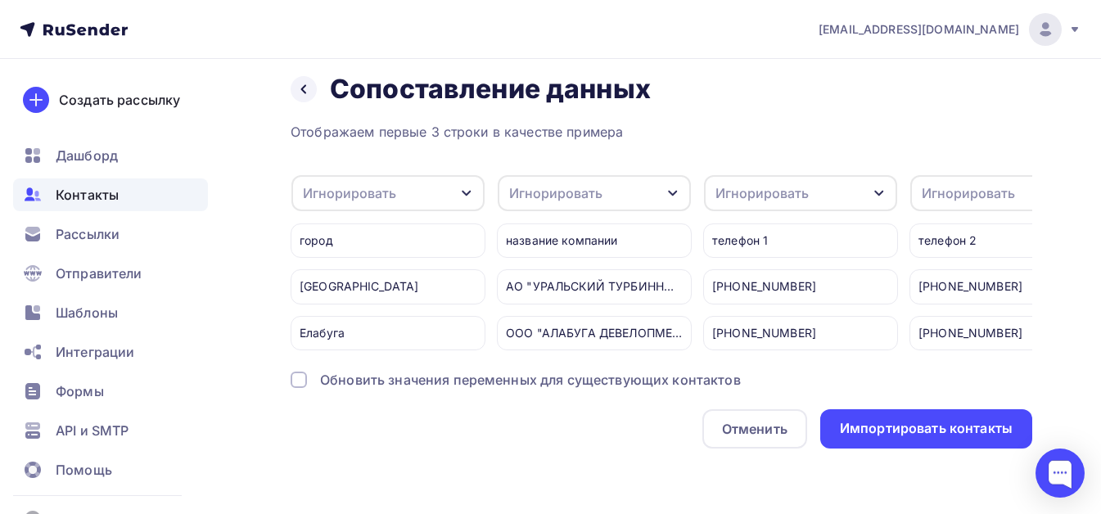
drag, startPoint x: 291, startPoint y: 376, endPoint x: 322, endPoint y: 378, distance: 30.4
click at [294, 376] on div at bounding box center [299, 380] width 16 height 16
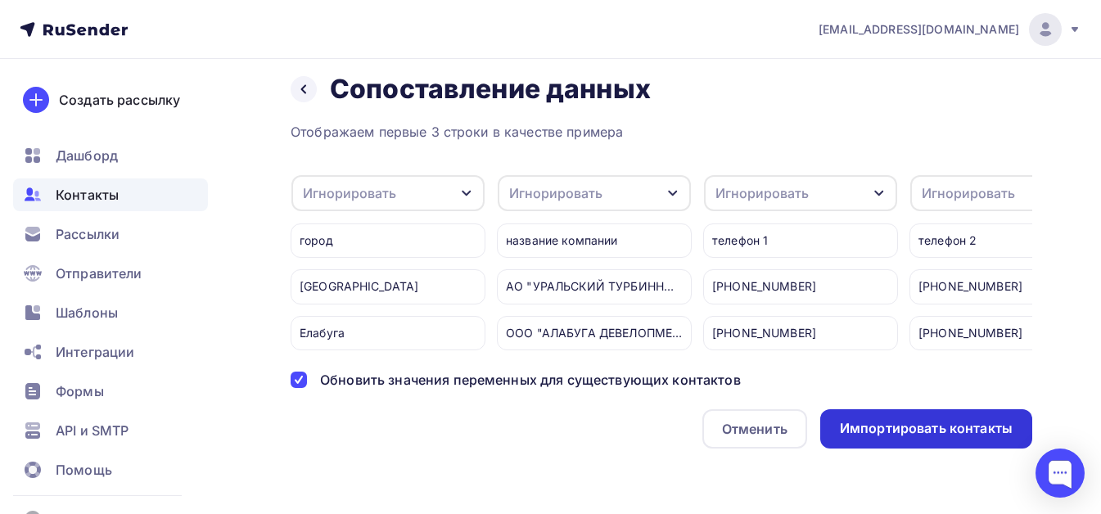
click at [913, 431] on div "Импортировать контакты" at bounding box center [926, 428] width 173 height 19
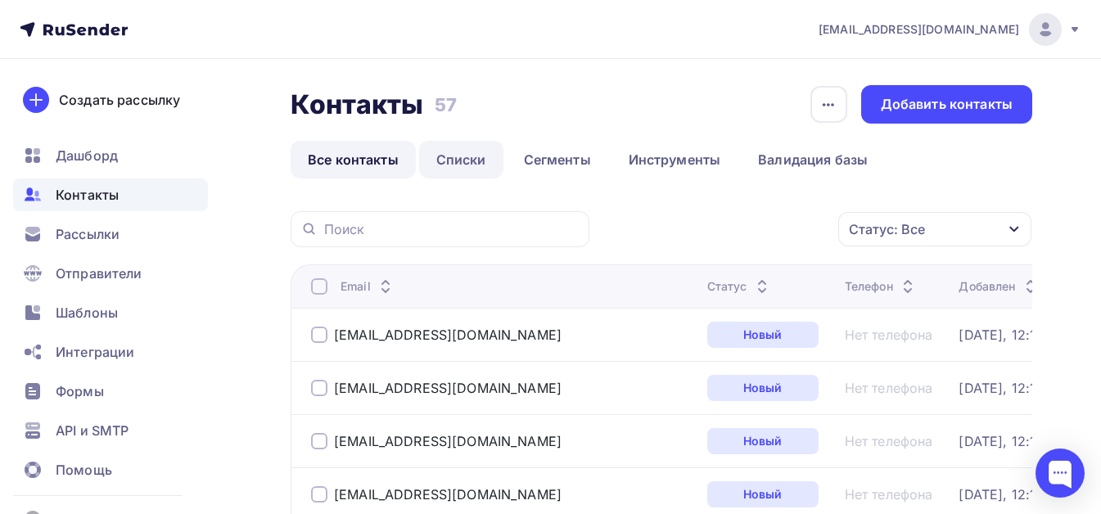
click at [454, 158] on link "Списки" at bounding box center [461, 160] width 84 height 38
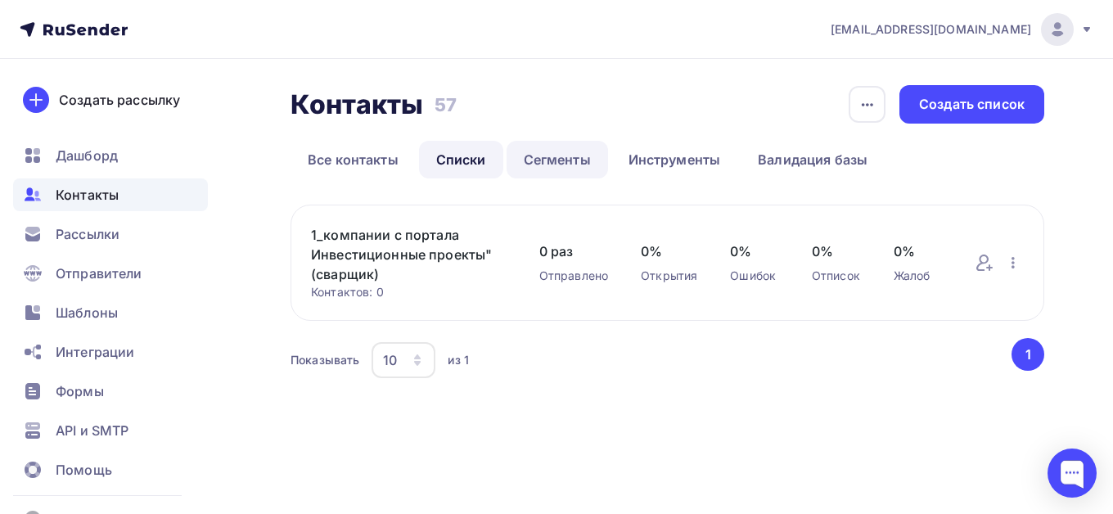
click at [544, 160] on link "Сегменты" at bounding box center [558, 160] width 102 height 38
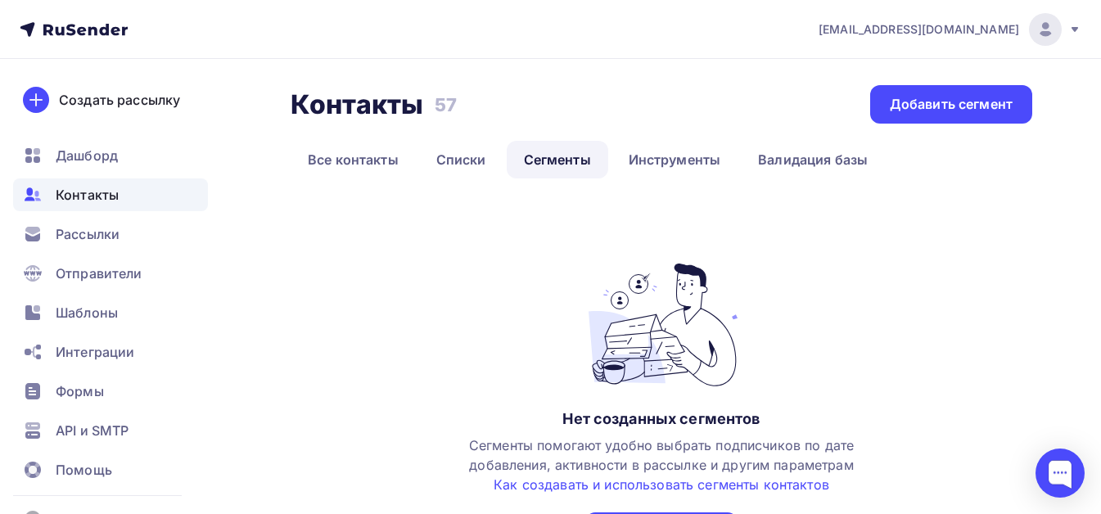
scroll to position [129, 0]
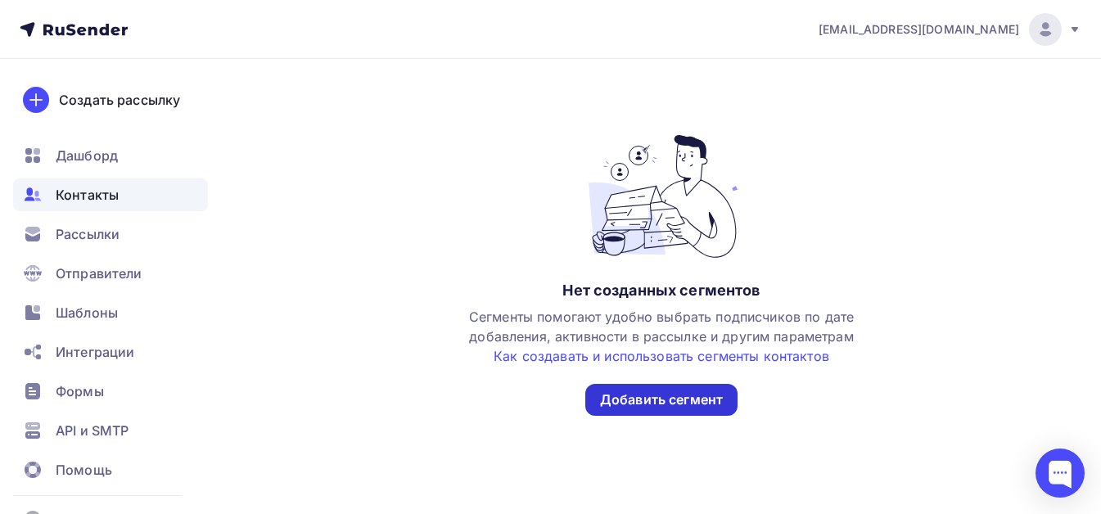
click at [633, 401] on div "Добавить сегмент" at bounding box center [661, 399] width 123 height 19
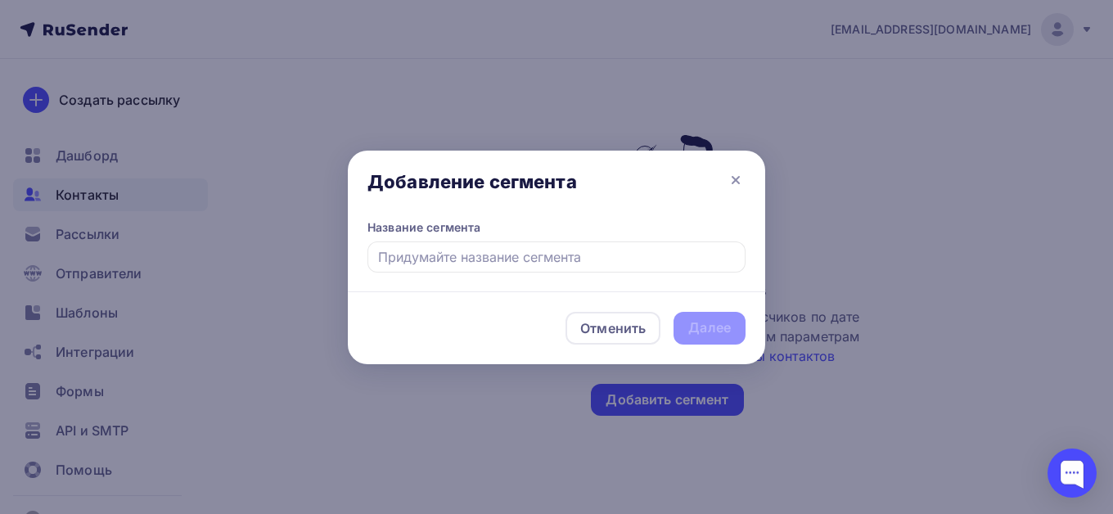
click at [441, 259] on input "text" at bounding box center [557, 257] width 378 height 31
type input "C"
type input "К"
click at [422, 261] on input "ПК на Сварщиков" at bounding box center [557, 257] width 378 height 31
click at [400, 257] on input "ПК на подбор Сварщиков" at bounding box center [557, 257] width 378 height 31
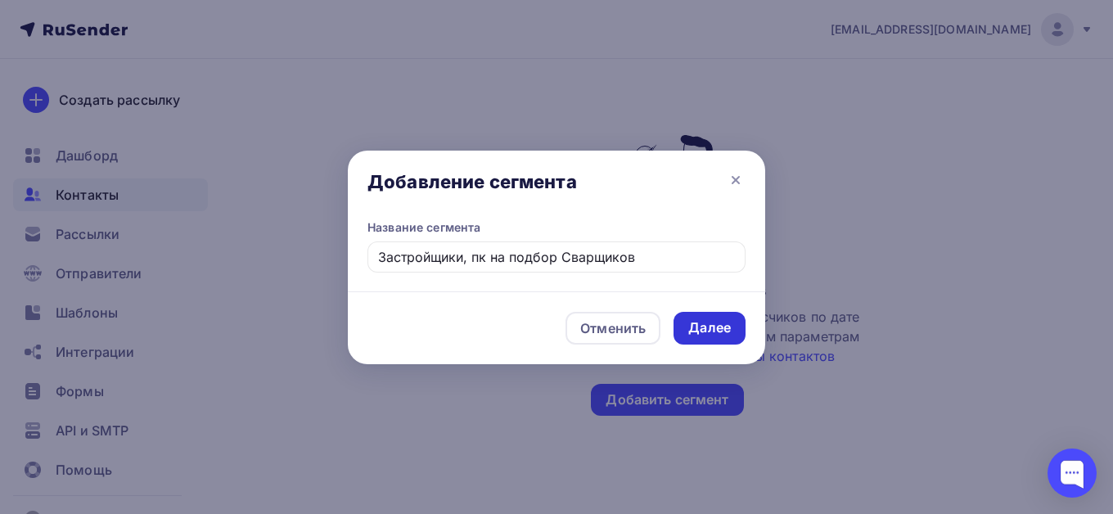
type input "Застройщики, пк на подбор Сварщиков"
click at [723, 332] on div "Далее" at bounding box center [709, 327] width 43 height 19
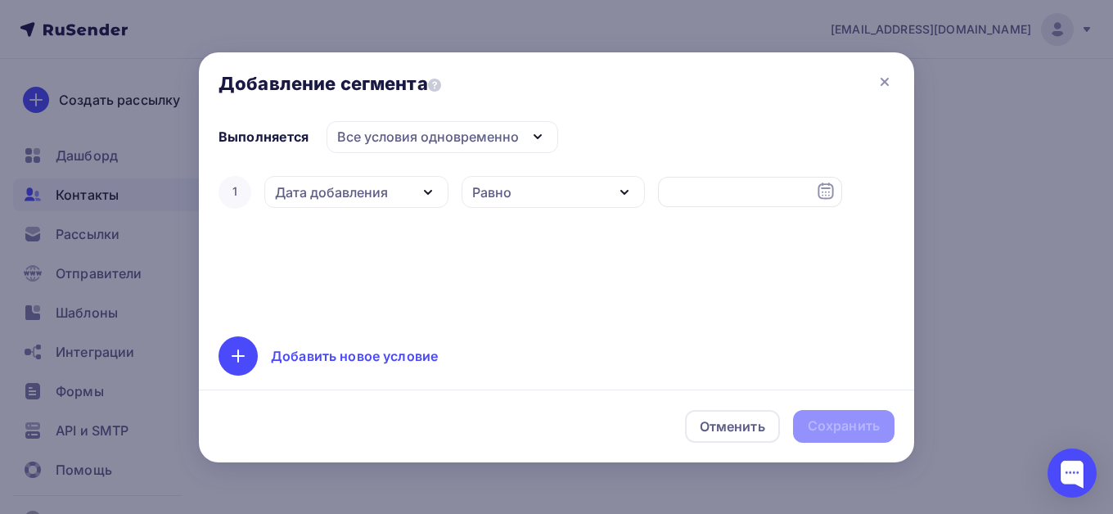
click at [532, 134] on icon "button" at bounding box center [538, 137] width 20 height 20
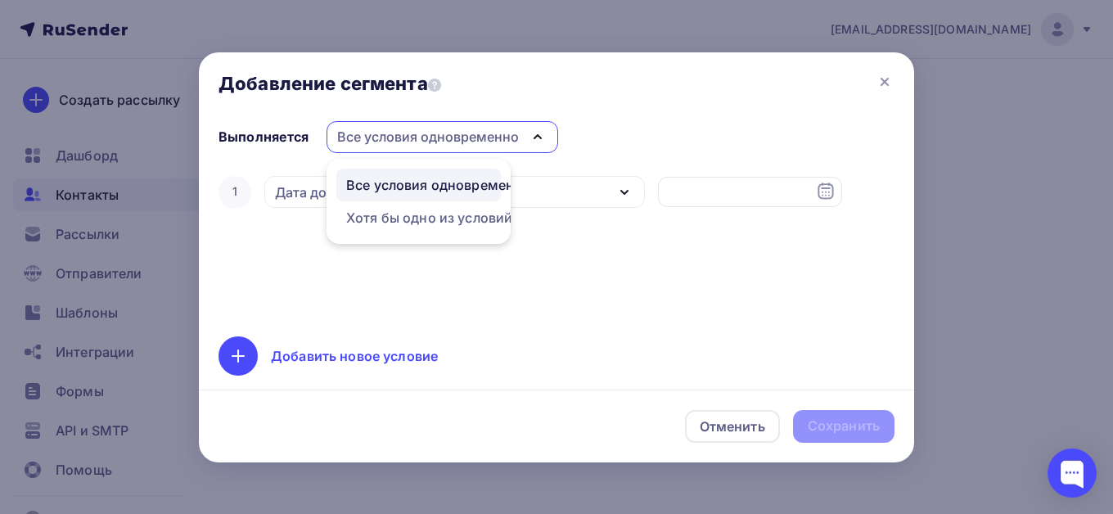
click at [529, 133] on icon "button" at bounding box center [538, 137] width 20 height 20
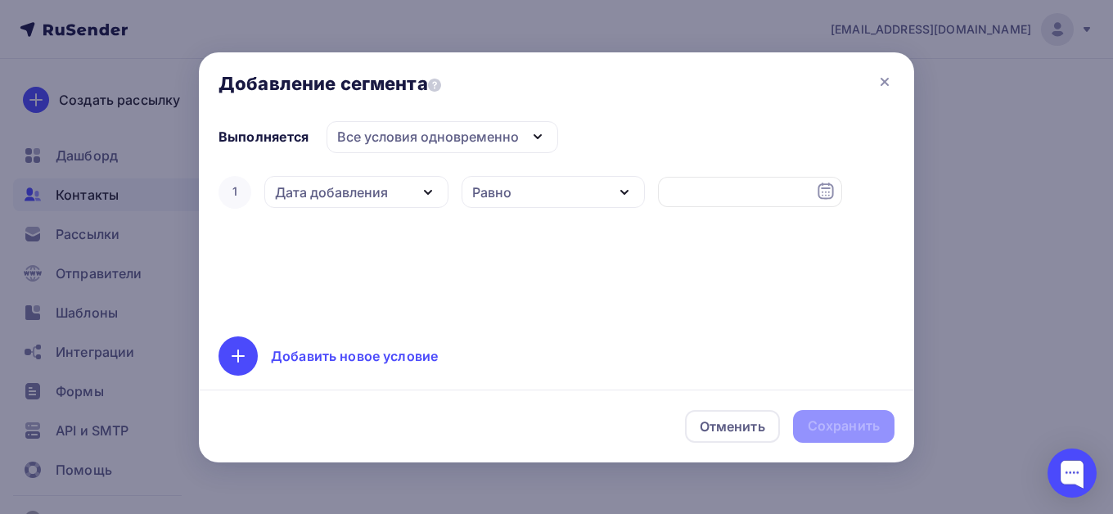
click at [625, 192] on icon "button" at bounding box center [624, 192] width 7 height 3
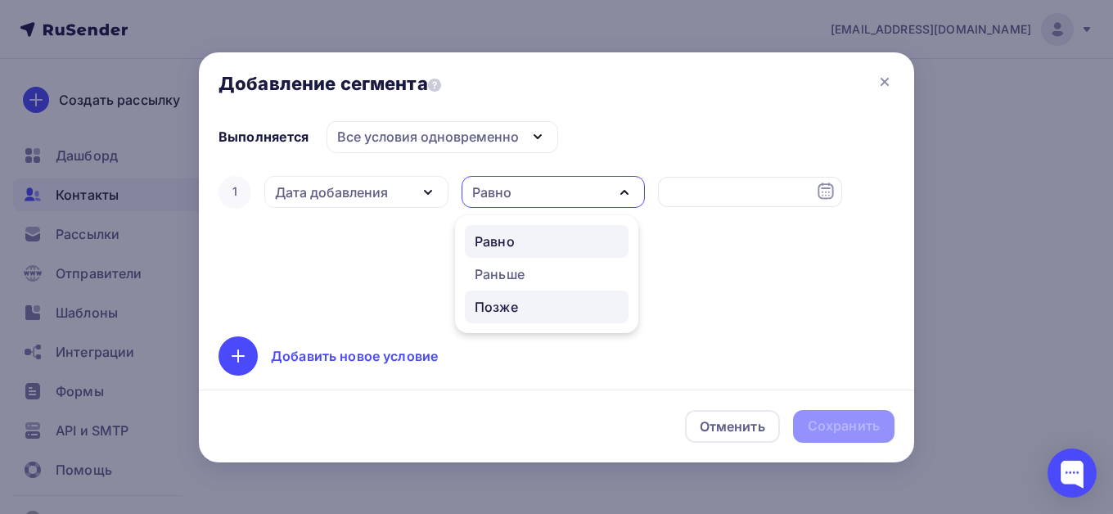
click at [478, 307] on div "Позже" at bounding box center [496, 307] width 43 height 20
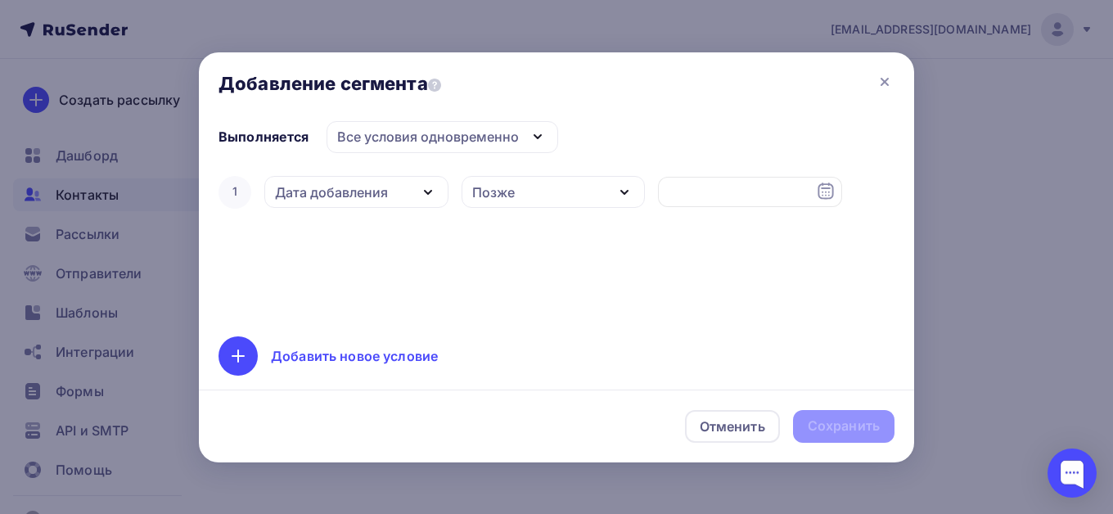
click at [621, 195] on icon "button" at bounding box center [625, 193] width 20 height 20
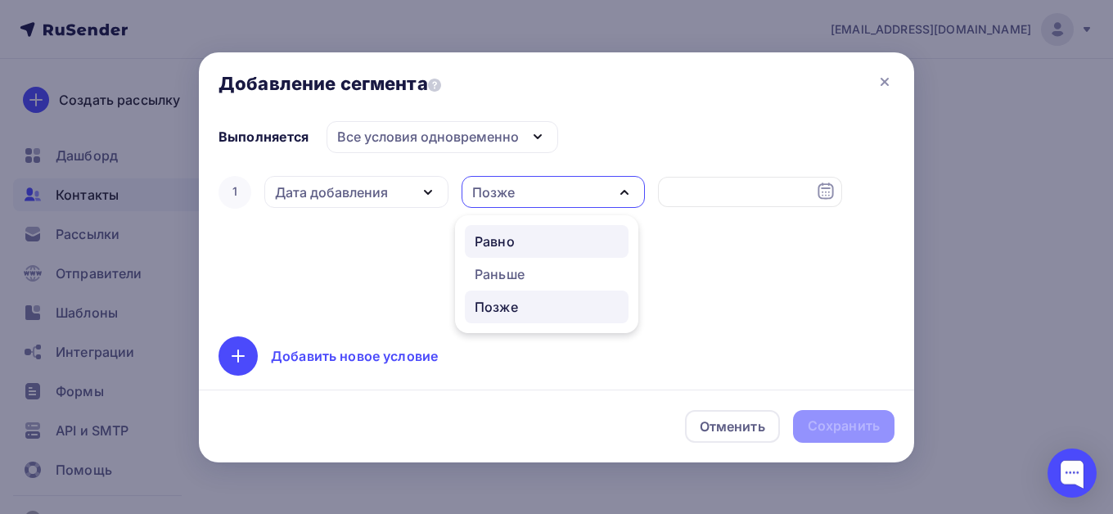
click at [497, 246] on div "Равно" at bounding box center [495, 242] width 40 height 20
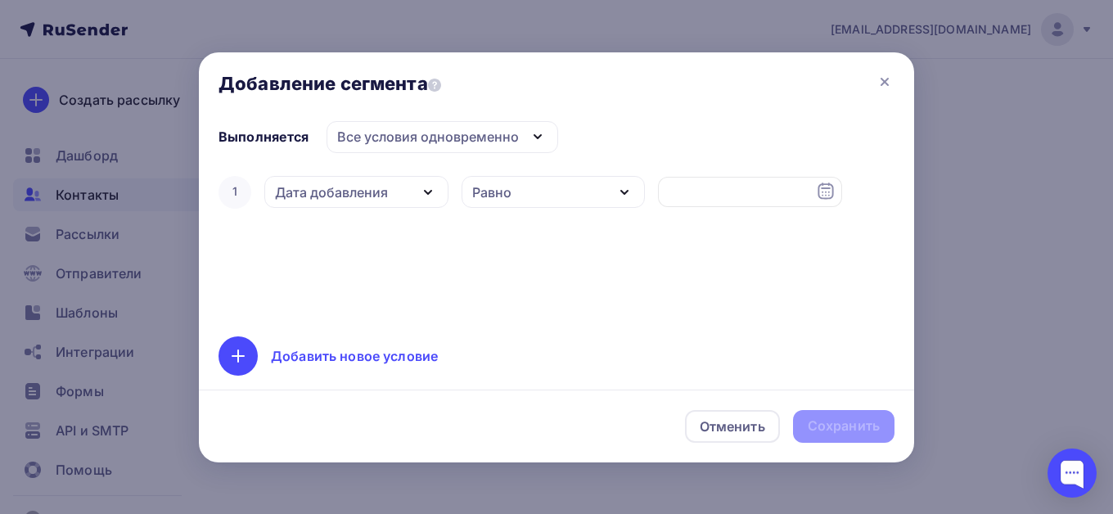
click at [825, 200] on icon at bounding box center [826, 192] width 20 height 20
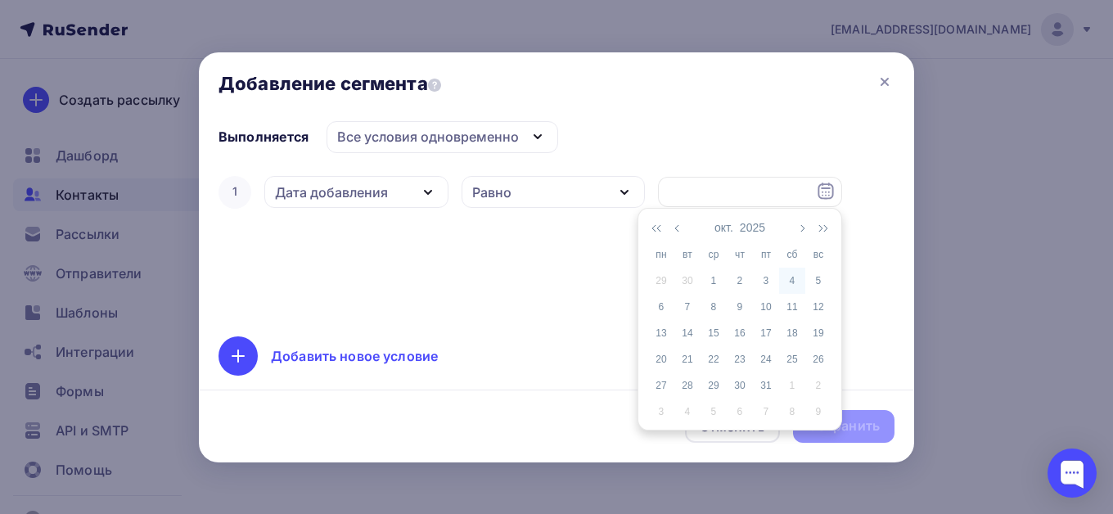
click at [792, 282] on div "4" at bounding box center [792, 280] width 26 height 15
type input "04.10.2025"
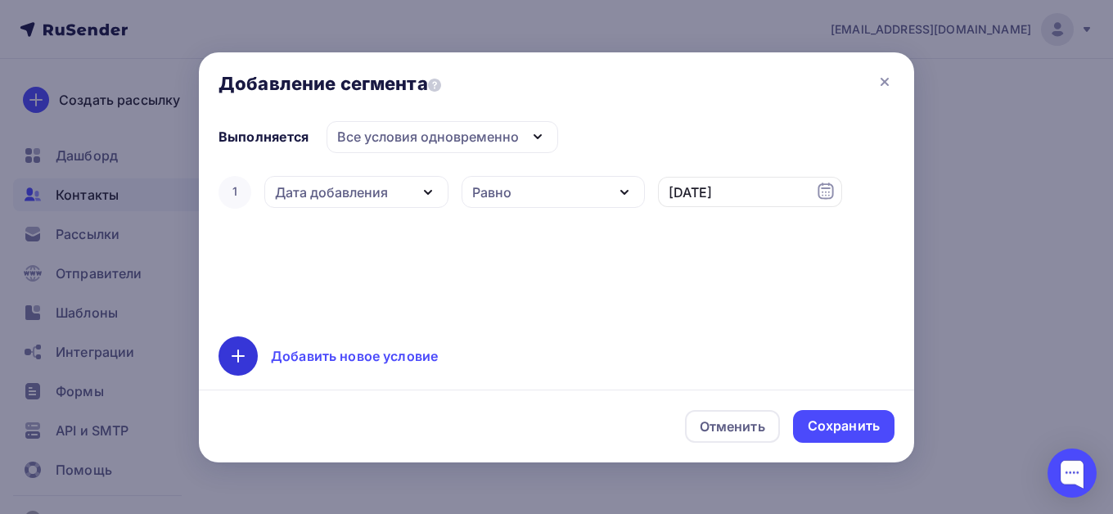
click at [236, 358] on icon at bounding box center [238, 356] width 20 height 20
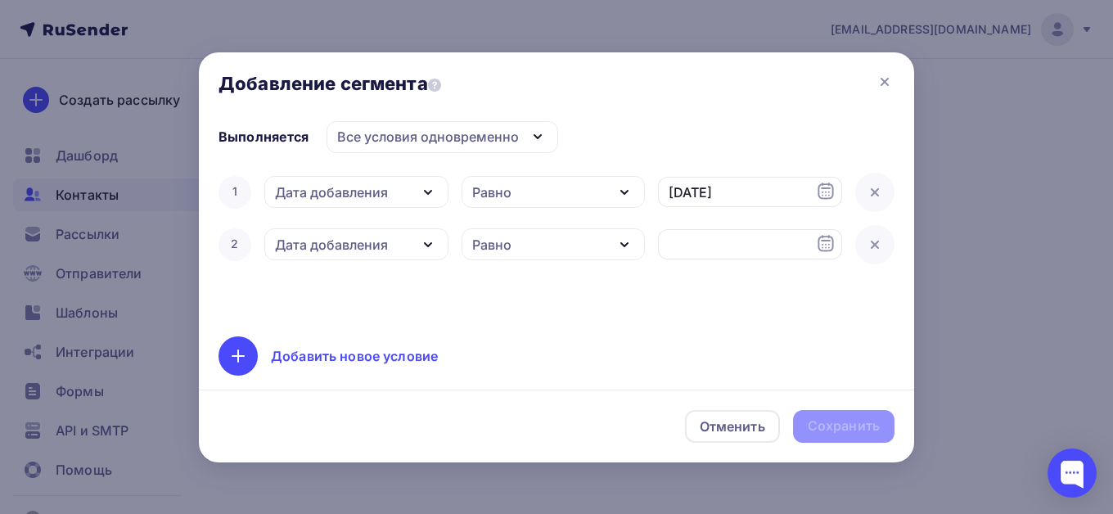
drag, startPoint x: 873, startPoint y: 246, endPoint x: 796, endPoint y: 378, distance: 153.7
click at [873, 246] on icon at bounding box center [875, 245] width 7 height 7
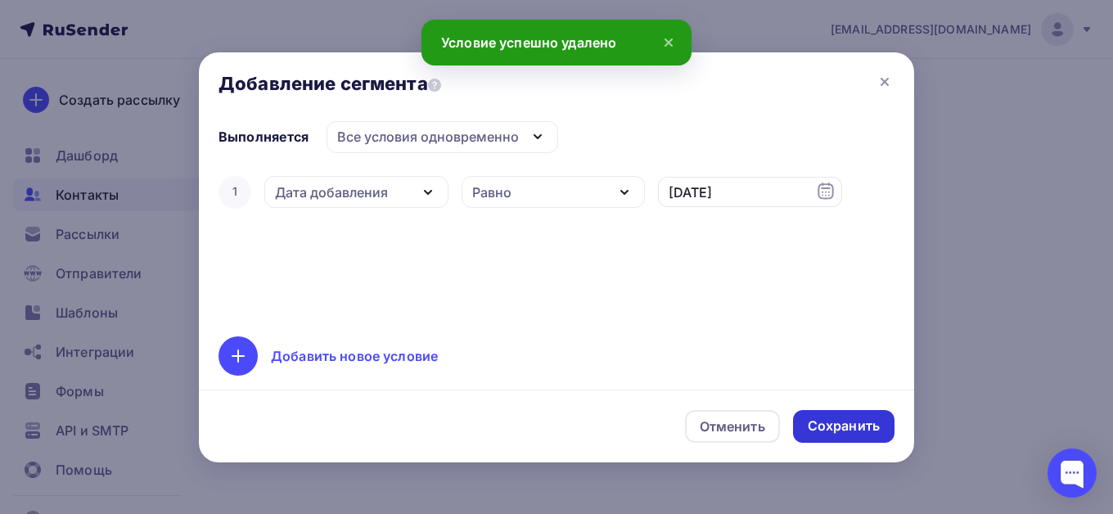
click at [831, 424] on div "Сохранить" at bounding box center [844, 426] width 72 height 19
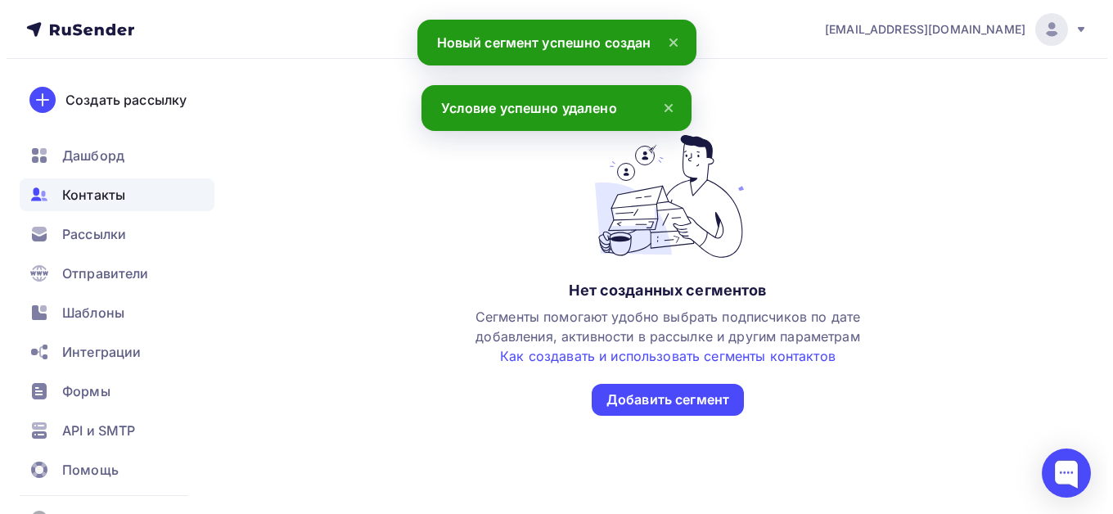
scroll to position [0, 0]
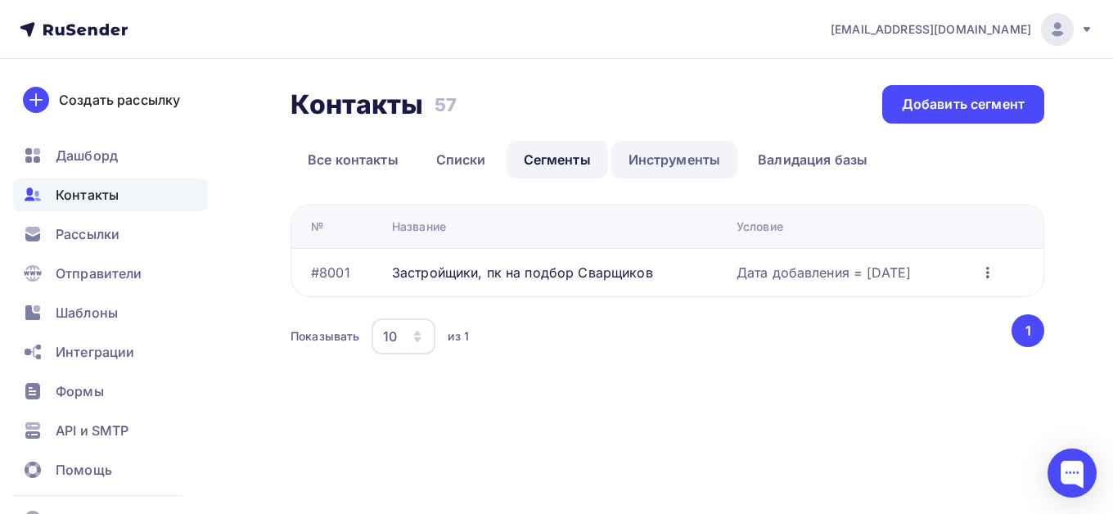
click at [661, 160] on link "Инструменты" at bounding box center [675, 160] width 127 height 38
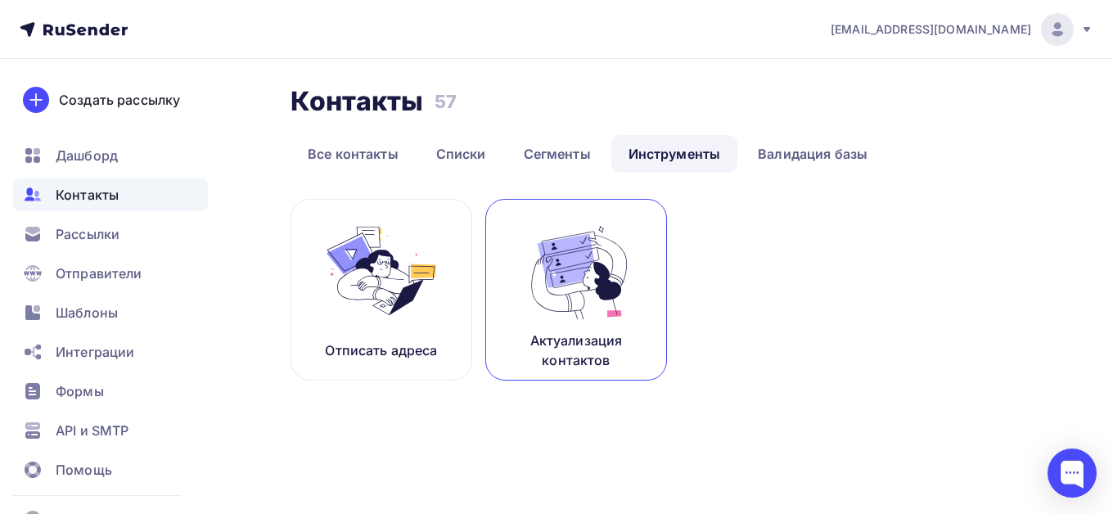
click at [594, 354] on p "Актуализация контактов" at bounding box center [576, 350] width 141 height 39
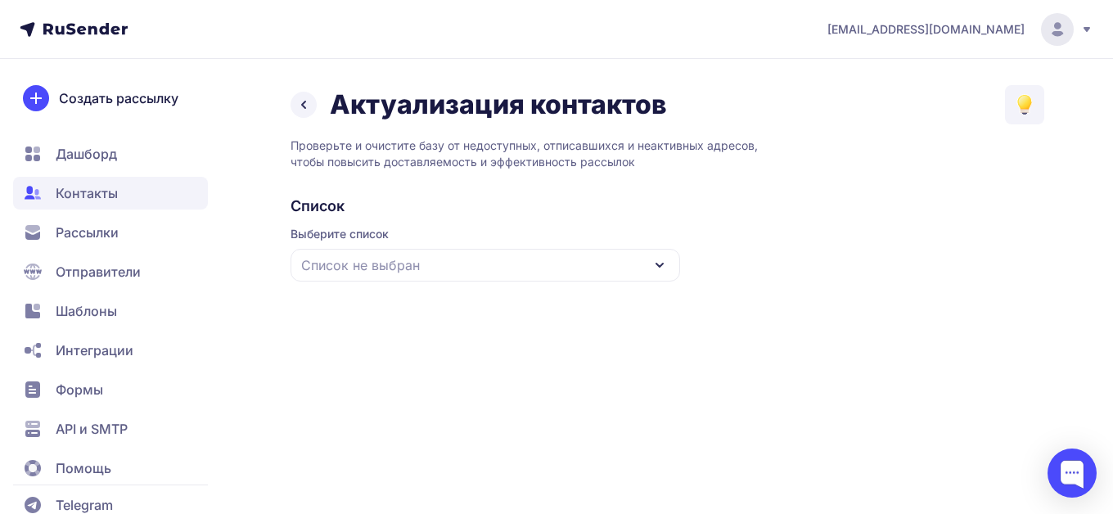
click at [413, 269] on span "Список не выбран" at bounding box center [360, 265] width 119 height 20
click at [400, 363] on div "1_компании с портала Инвестиционные проекты"(сварщик)" at bounding box center [485, 375] width 370 height 59
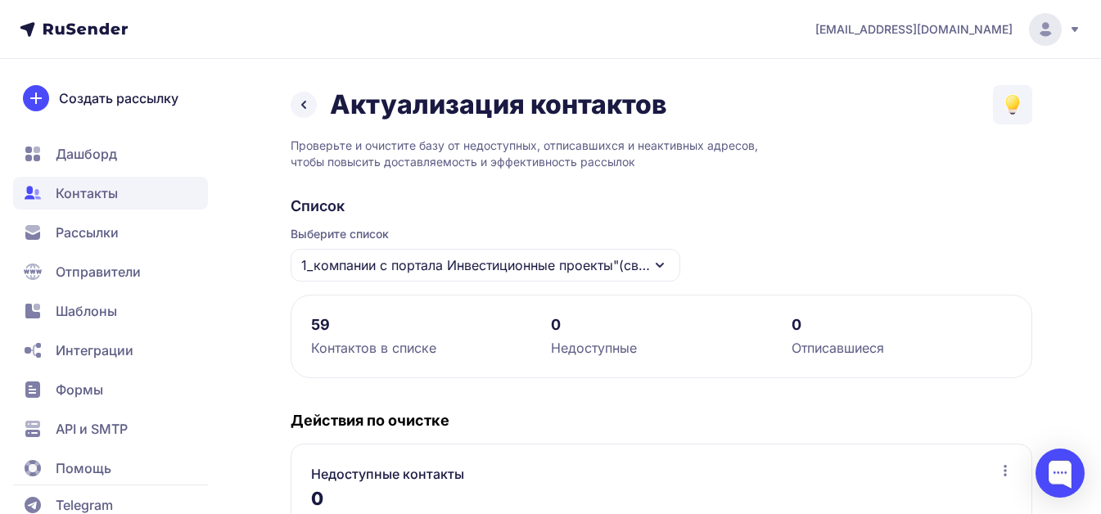
click at [319, 108] on div "Актуализация контактов" at bounding box center [479, 104] width 377 height 33
click at [304, 108] on icon at bounding box center [304, 105] width 20 height 20
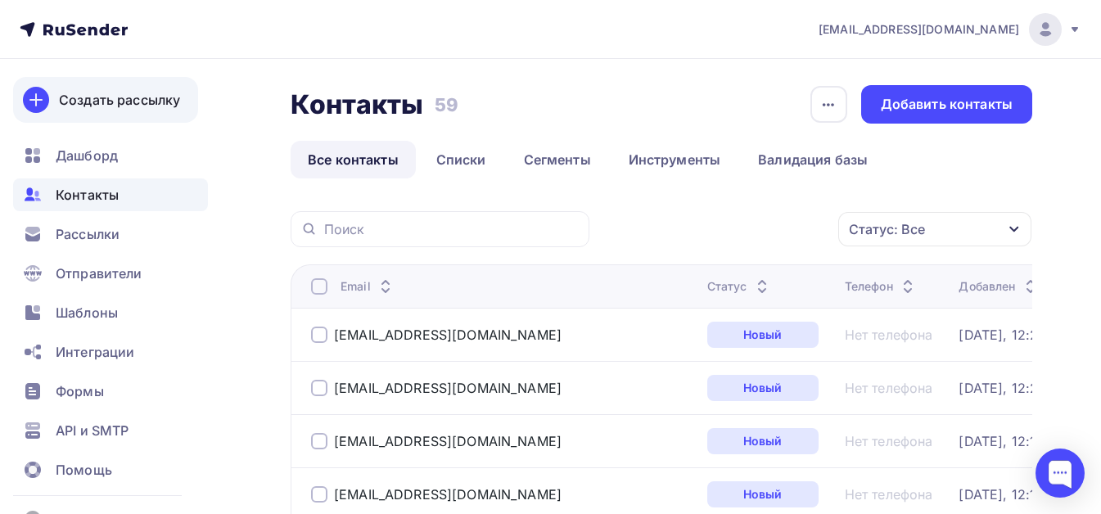
click at [115, 102] on div "Создать рассылку" at bounding box center [119, 100] width 121 height 20
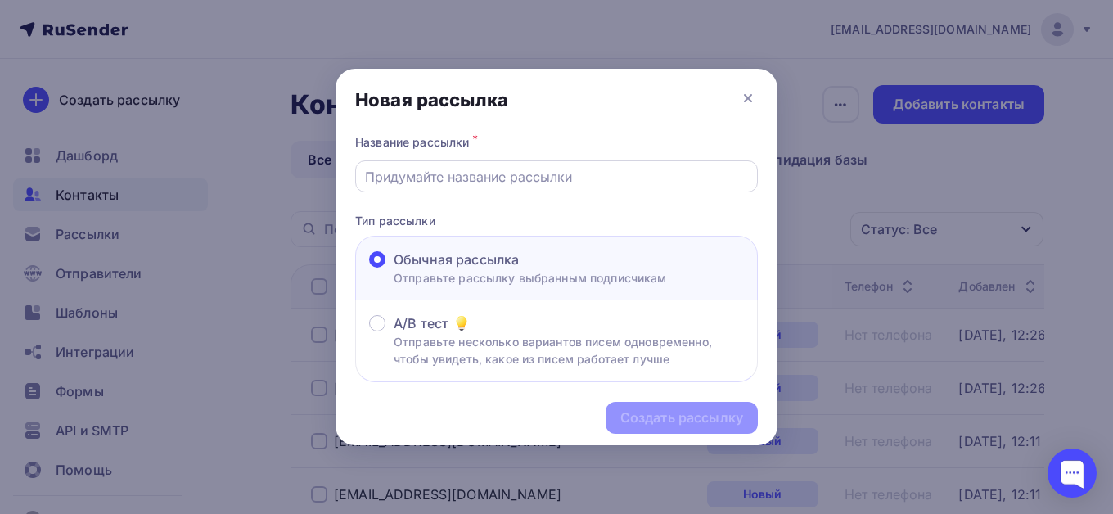
click at [442, 182] on input "text" at bounding box center [557, 177] width 384 height 20
click at [430, 179] on input "text" at bounding box center [557, 177] width 384 height 20
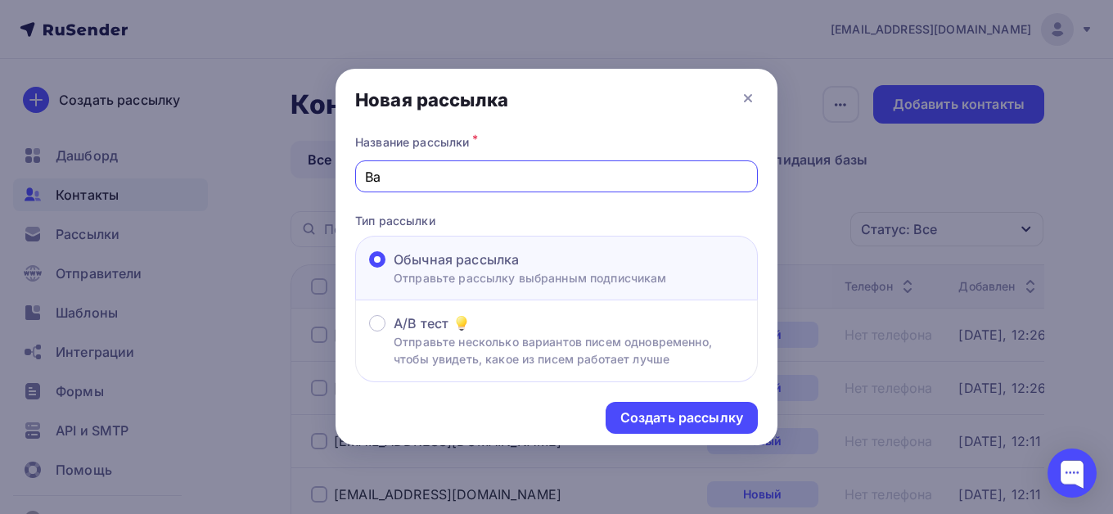
type input "В"
click at [397, 177] on input "Вам требуются сварщики от 5-го разряда?" at bounding box center [557, 177] width 384 height 20
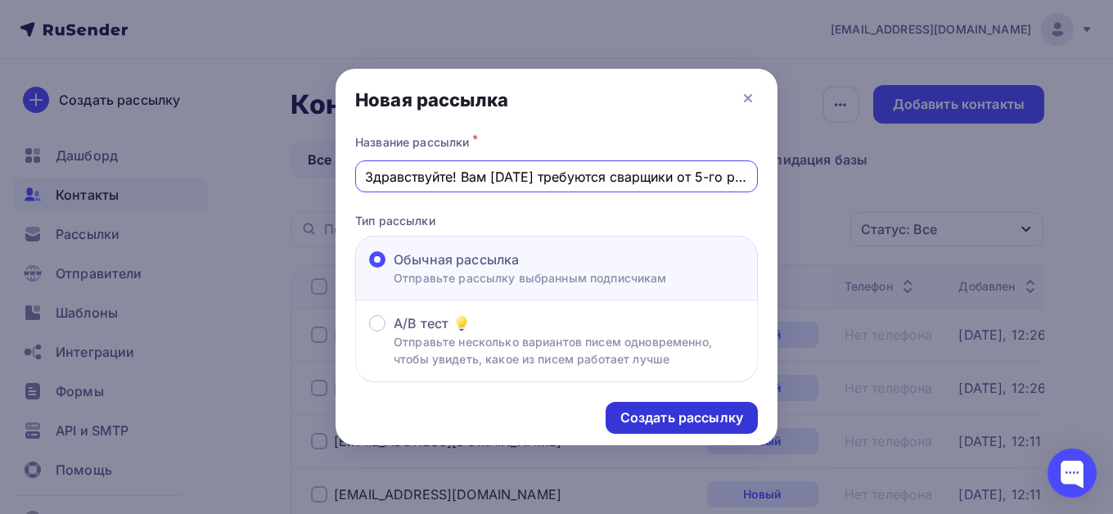
type input "Здравствуйте! Вам сегодня требуются сварщики от 5-го разряда?"
click at [673, 415] on div "Создать рассылку" at bounding box center [682, 418] width 123 height 19
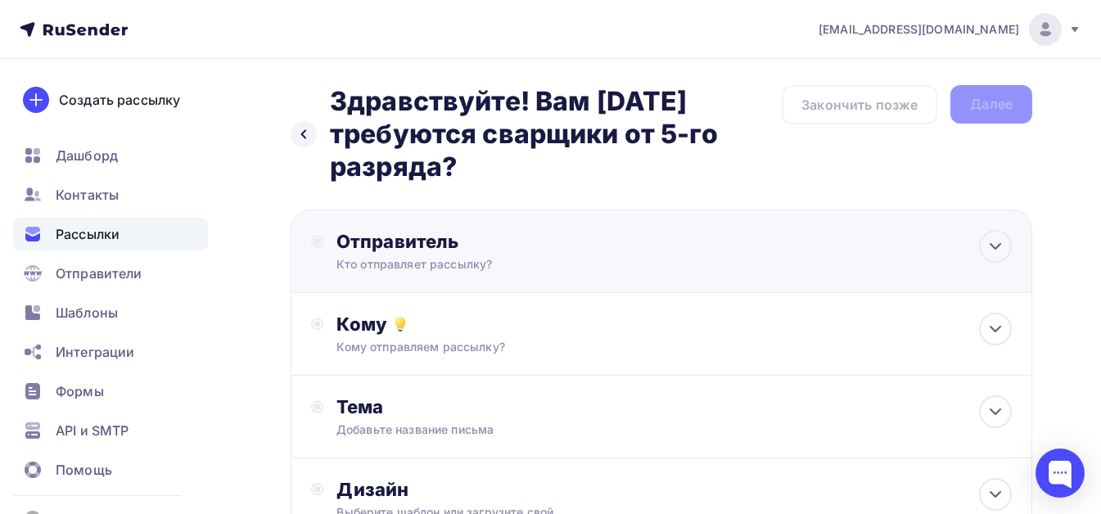
click at [348, 269] on div "Кто отправляет рассылку?" at bounding box center [495, 264] width 319 height 16
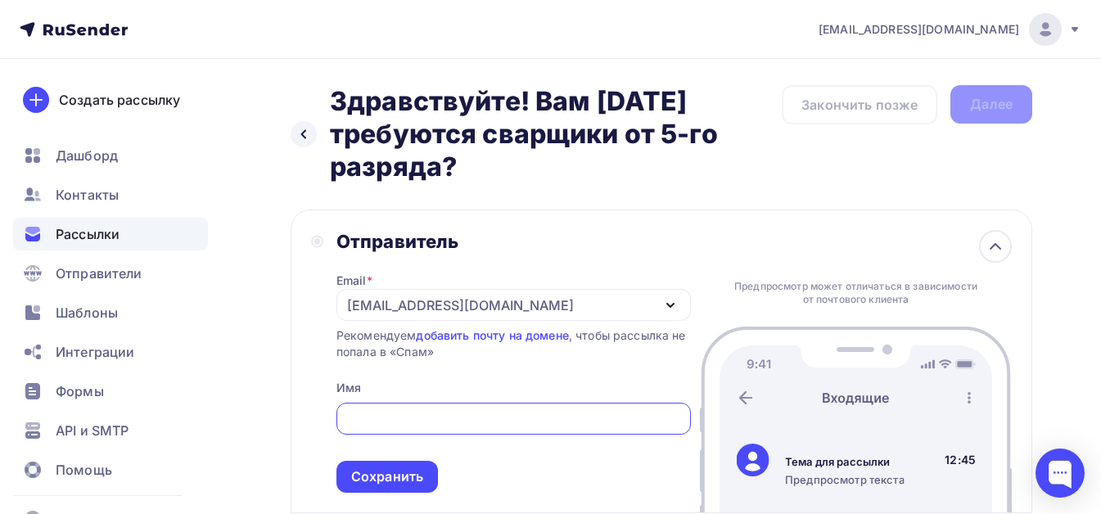
type input "[EMAIL_ADDRESS][DOMAIN_NAME]"
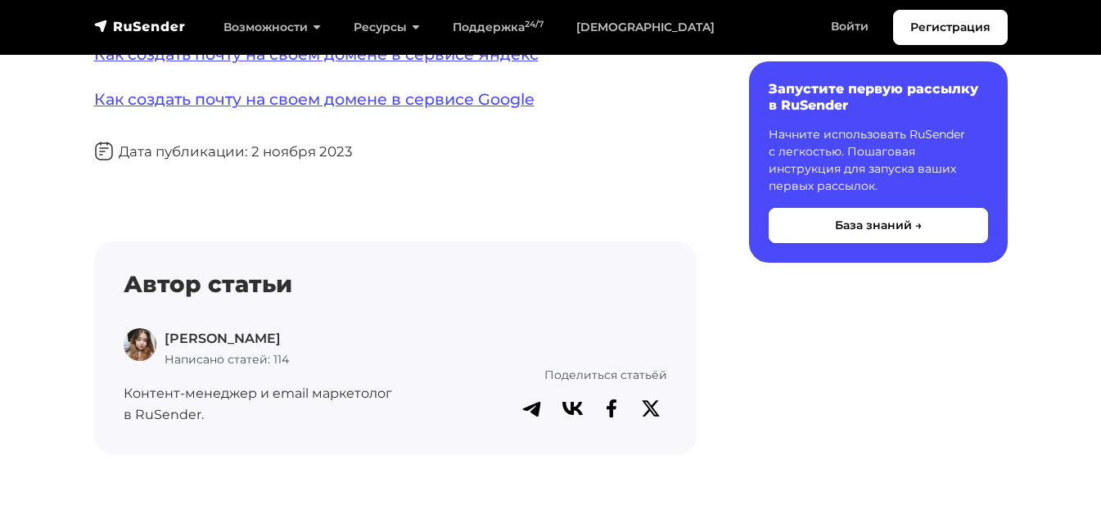
scroll to position [246, 0]
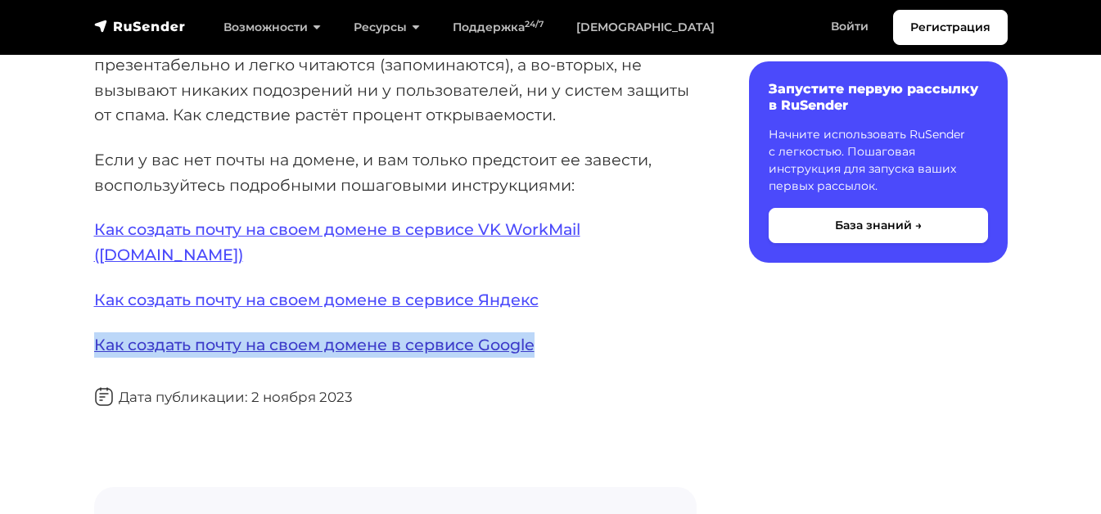
drag, startPoint x: 569, startPoint y: 313, endPoint x: 95, endPoint y: 318, distance: 474.0
click at [95, 332] on p "Как создать почту на своем домене в сервисе Google" at bounding box center [395, 344] width 603 height 25
copy link "Как создать почту на своем домене в сервисе Google"
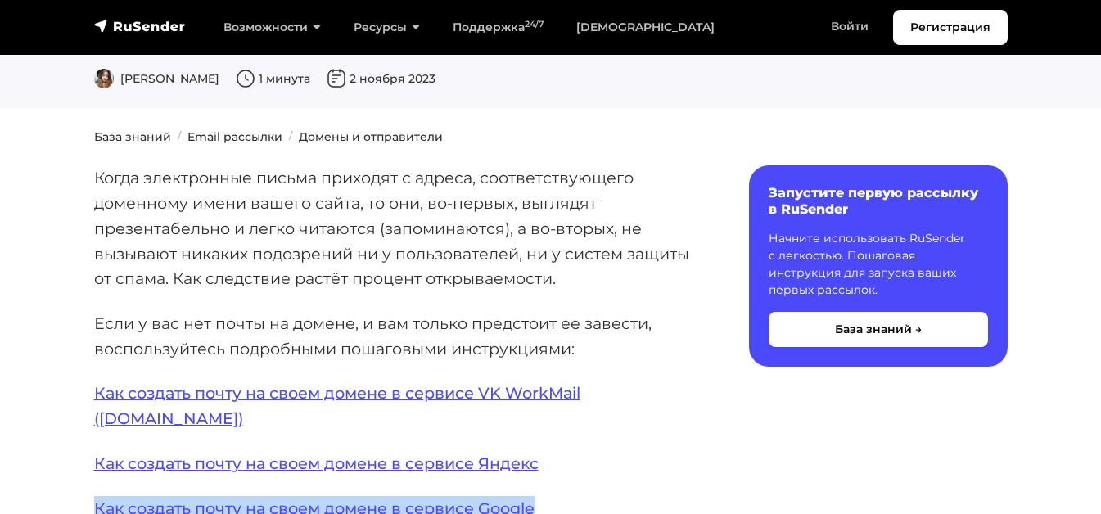
scroll to position [164, 0]
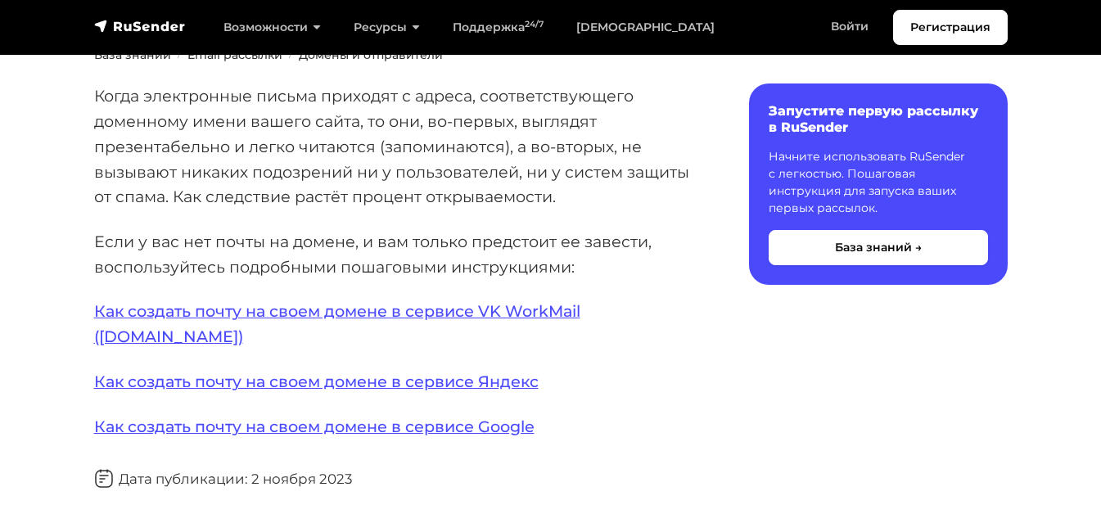
click at [707, 309] on div "Содержание Запустите первую рассылку в RuSender Начните использовать RuSender с…" at bounding box center [861, 428] width 311 height 688
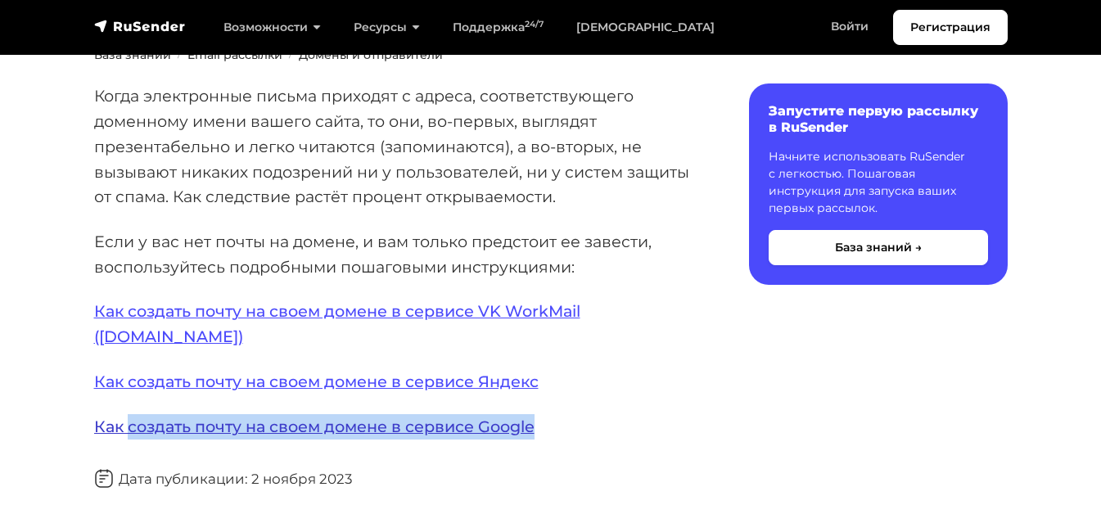
drag, startPoint x: 543, startPoint y: 397, endPoint x: 128, endPoint y: 404, distance: 415.1
click at [128, 414] on p "Как создать почту на своем домене в сервисе Google" at bounding box center [395, 426] width 603 height 25
copy link "создать почту на своем домене в сервисе Google"
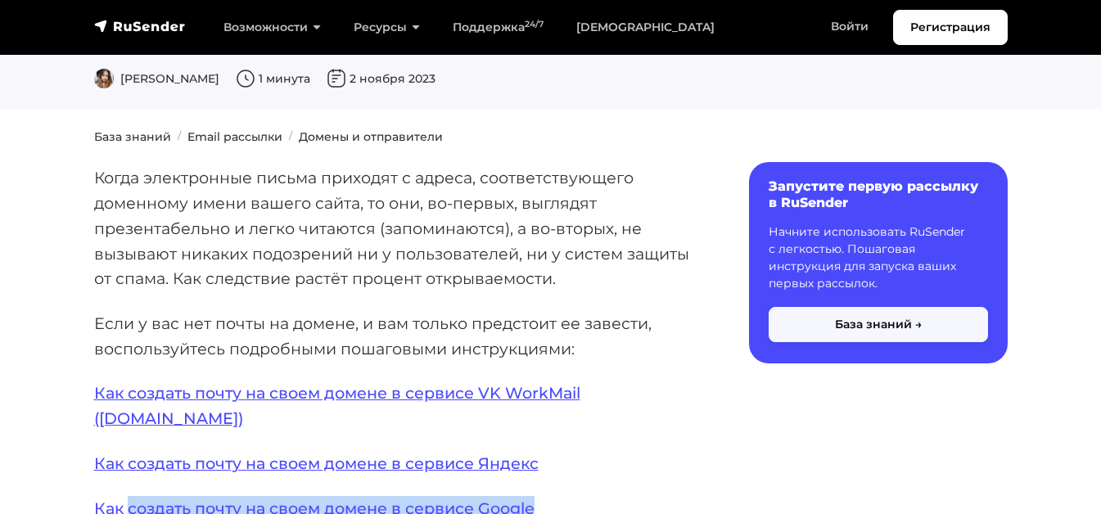
scroll to position [0, 0]
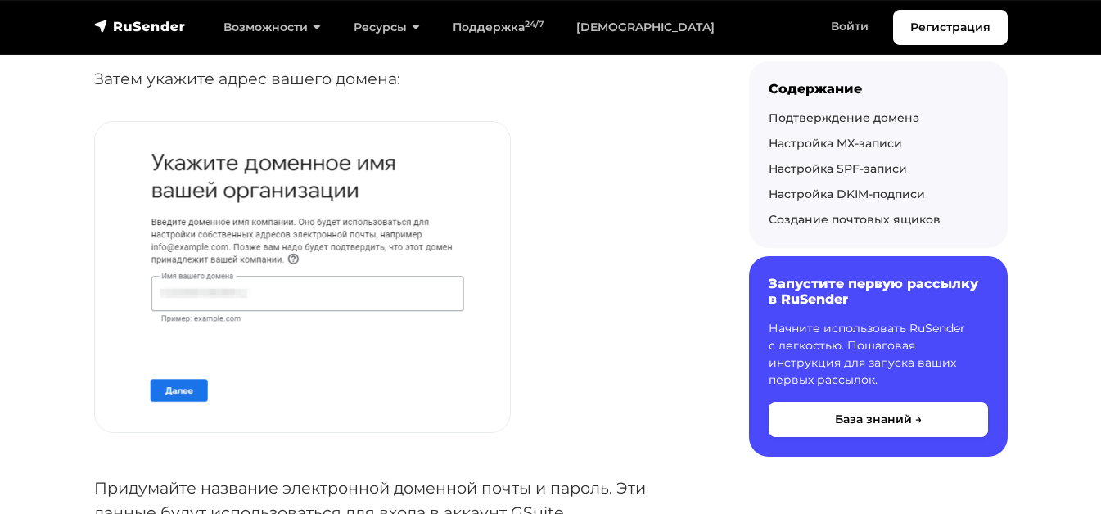
scroll to position [82, 0]
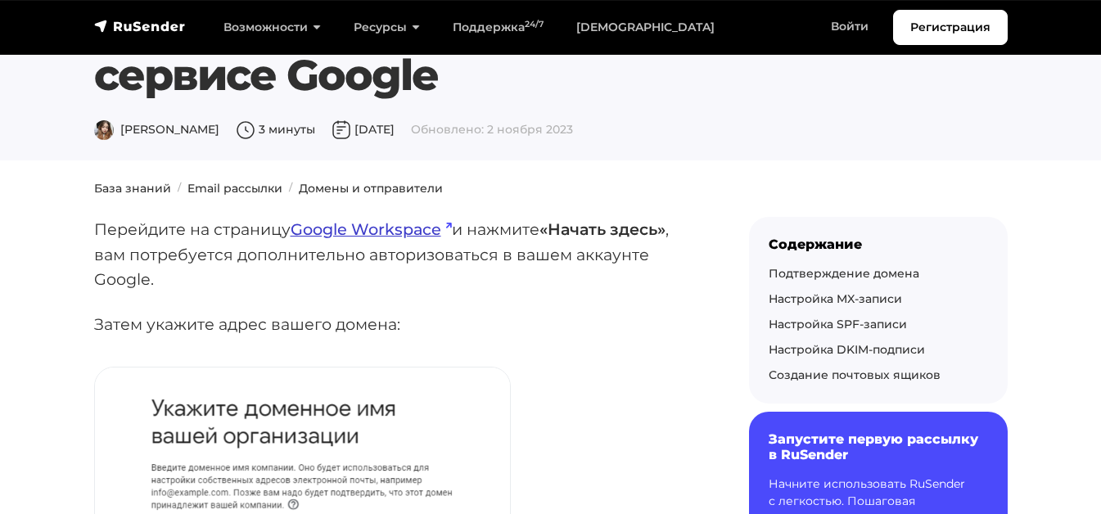
click at [359, 228] on link "Google Workspace" at bounding box center [371, 229] width 161 height 20
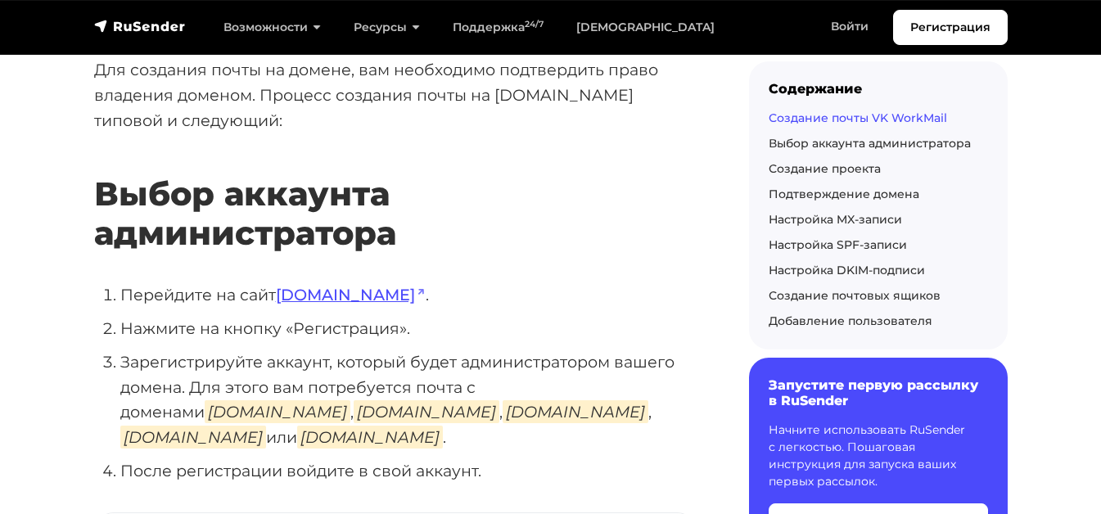
scroll to position [409, 0]
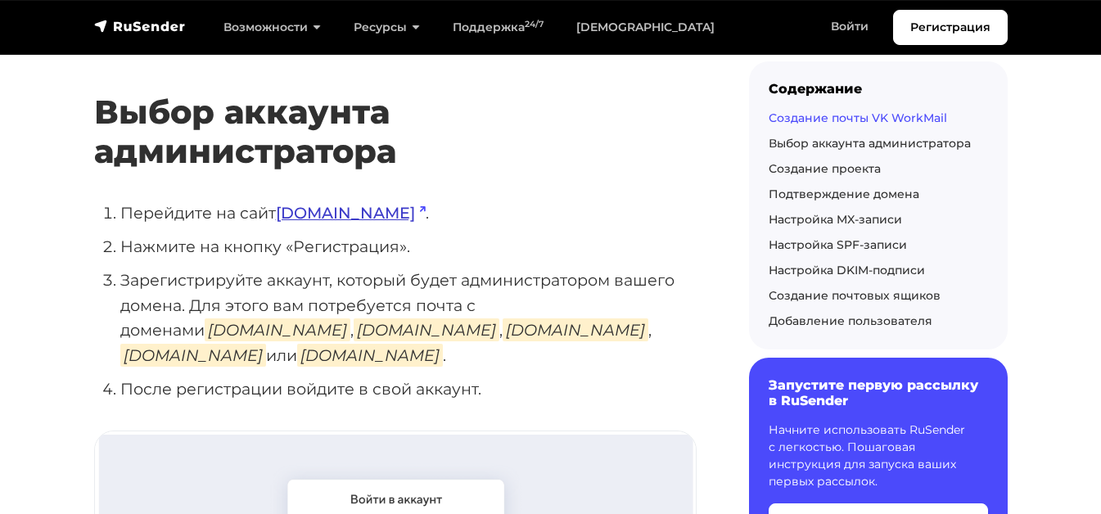
click at [317, 214] on link "[DOMAIN_NAME]" at bounding box center [351, 213] width 150 height 20
